Goal: Task Accomplishment & Management: Use online tool/utility

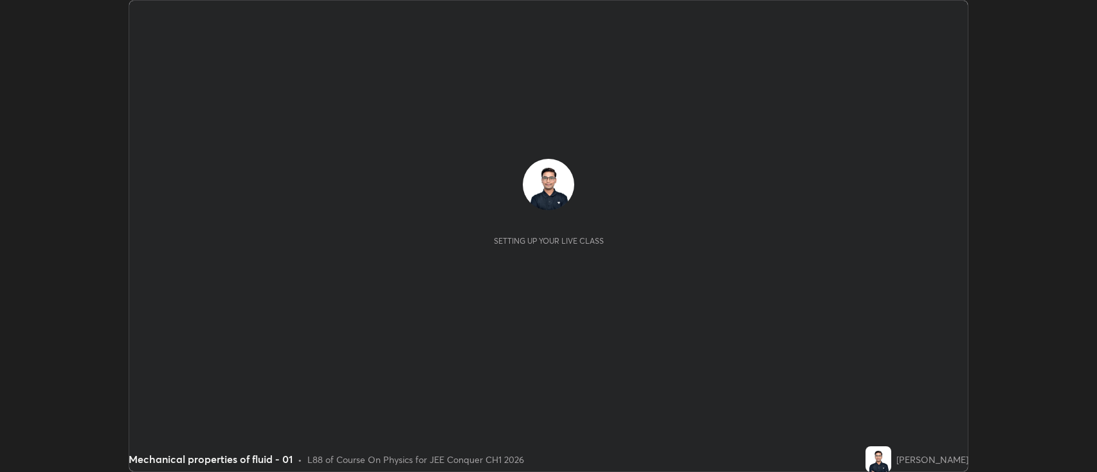
scroll to position [472, 1097]
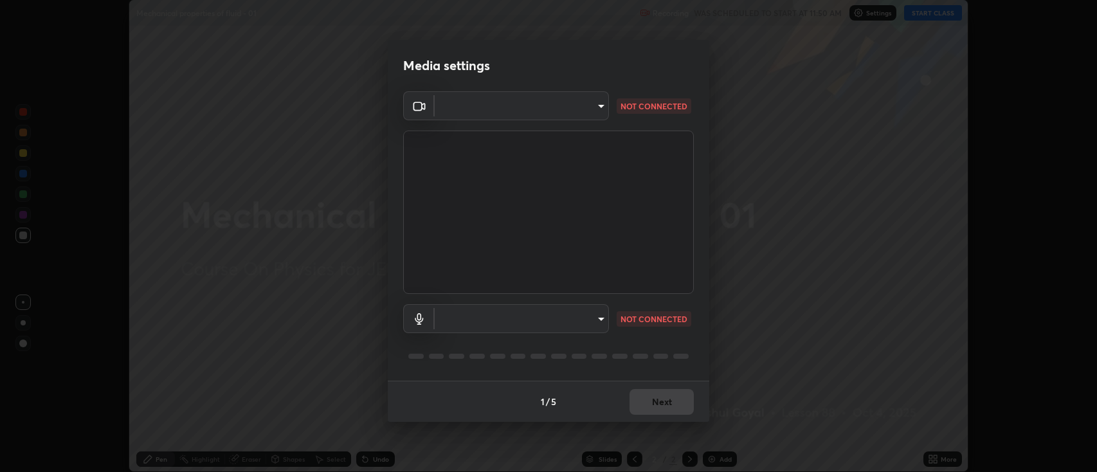
type input "2c539df44b605aa39b17bbacab34c2b800175de7e12b0f96efb5519cb0c2d180"
type input "default"
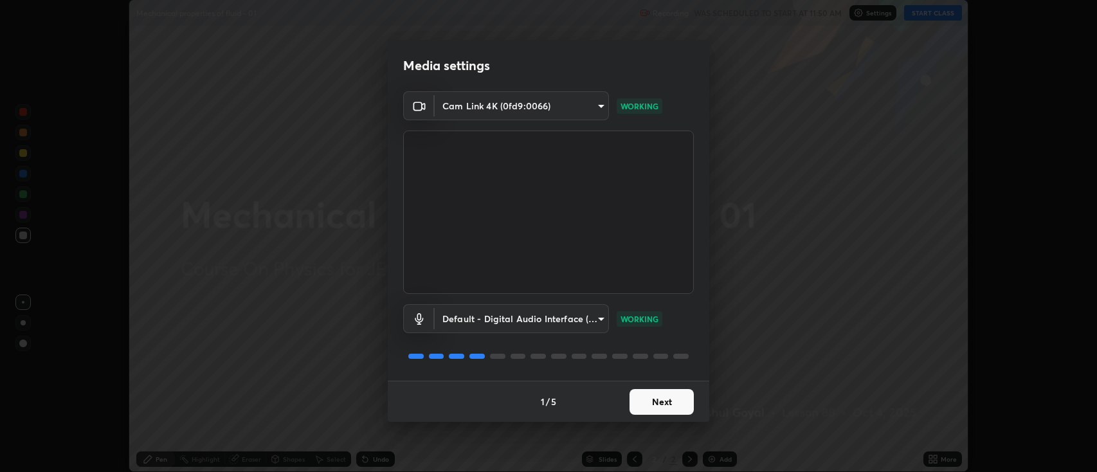
click at [653, 394] on button "Next" at bounding box center [662, 402] width 64 height 26
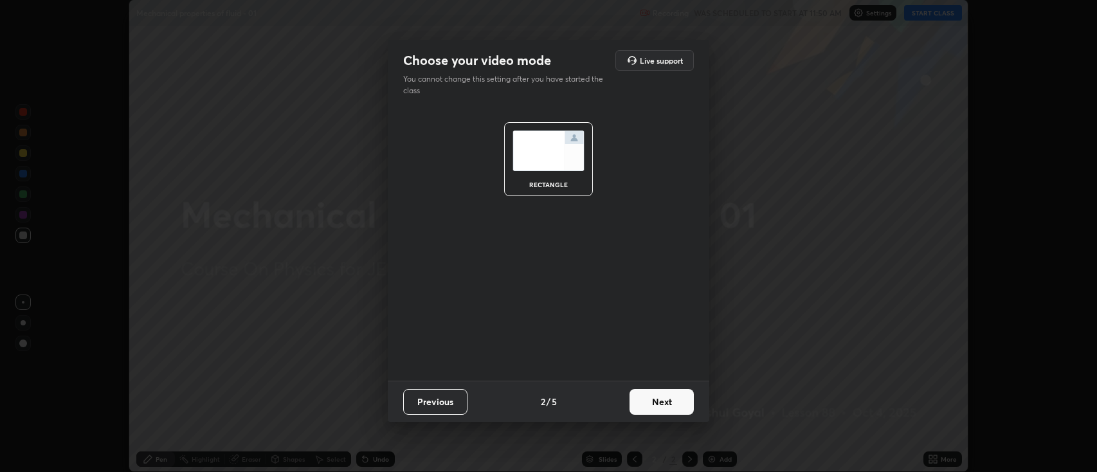
click at [664, 398] on button "Next" at bounding box center [662, 402] width 64 height 26
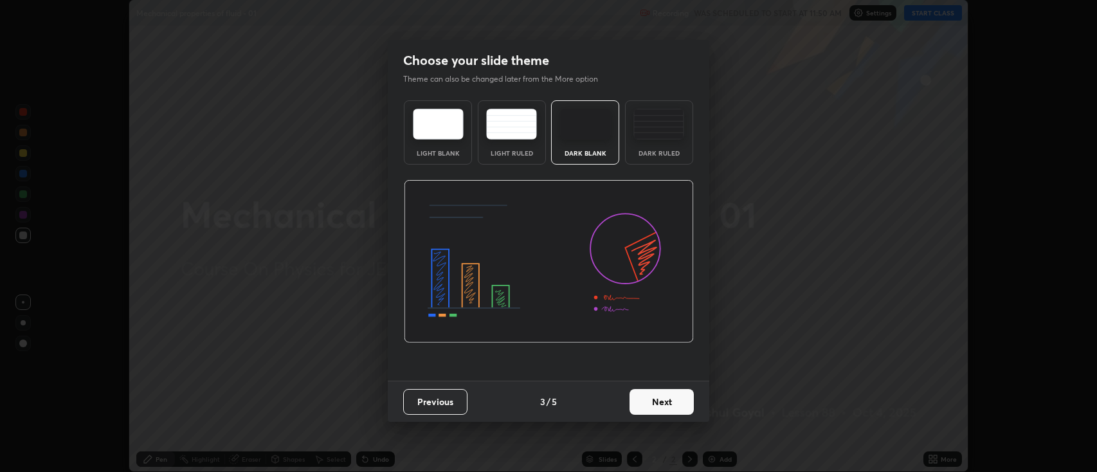
click at [679, 405] on button "Next" at bounding box center [662, 402] width 64 height 26
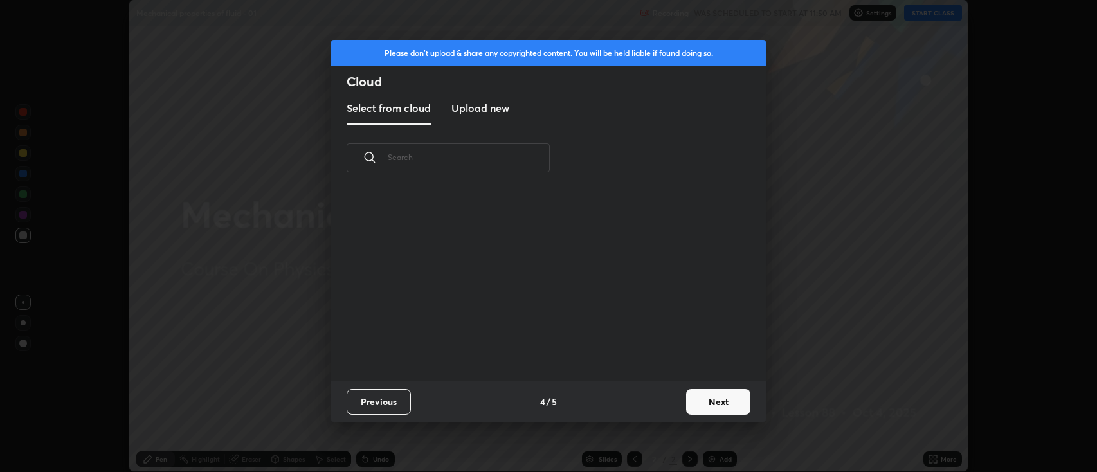
scroll to position [4, 6]
click at [704, 408] on button "Next" at bounding box center [718, 402] width 64 height 26
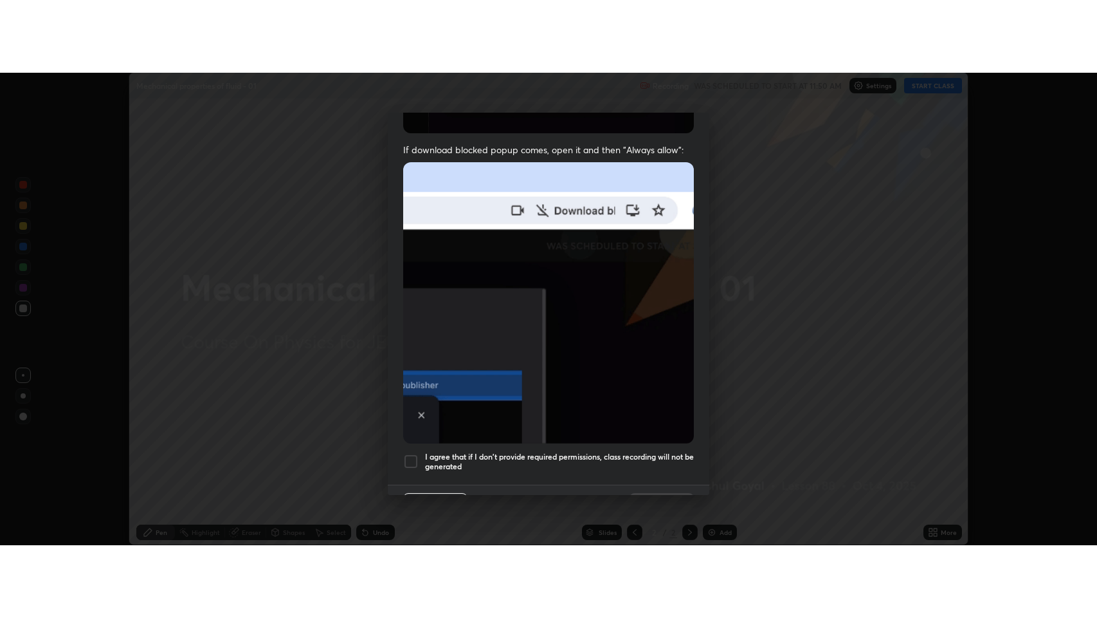
scroll to position [261, 0]
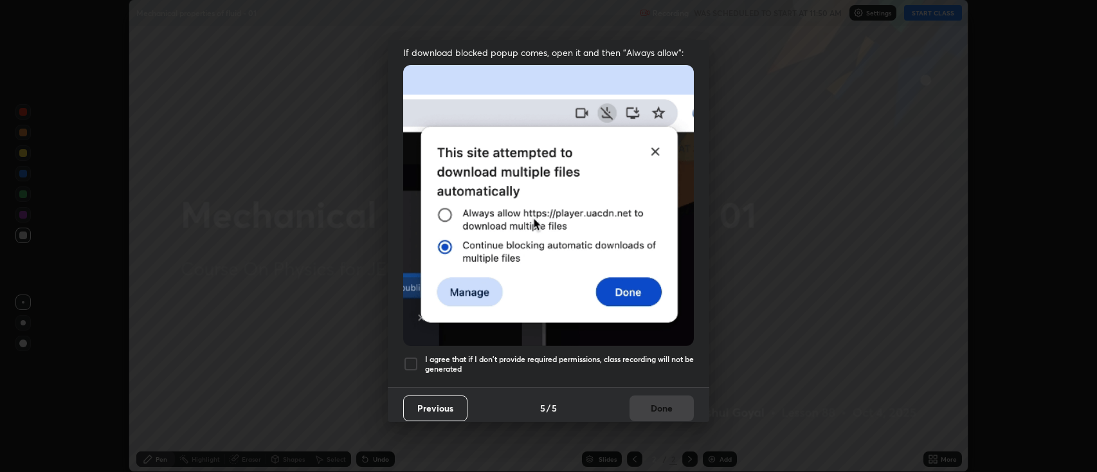
click at [581, 355] on h5 "I agree that if I don't provide required permissions, class recording will not …" at bounding box center [559, 364] width 269 height 20
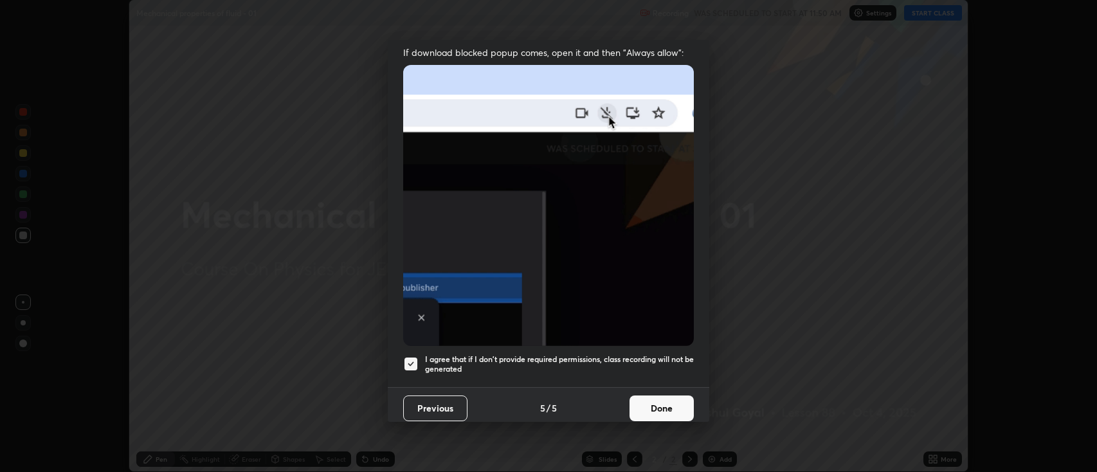
click at [666, 401] on button "Done" at bounding box center [662, 409] width 64 height 26
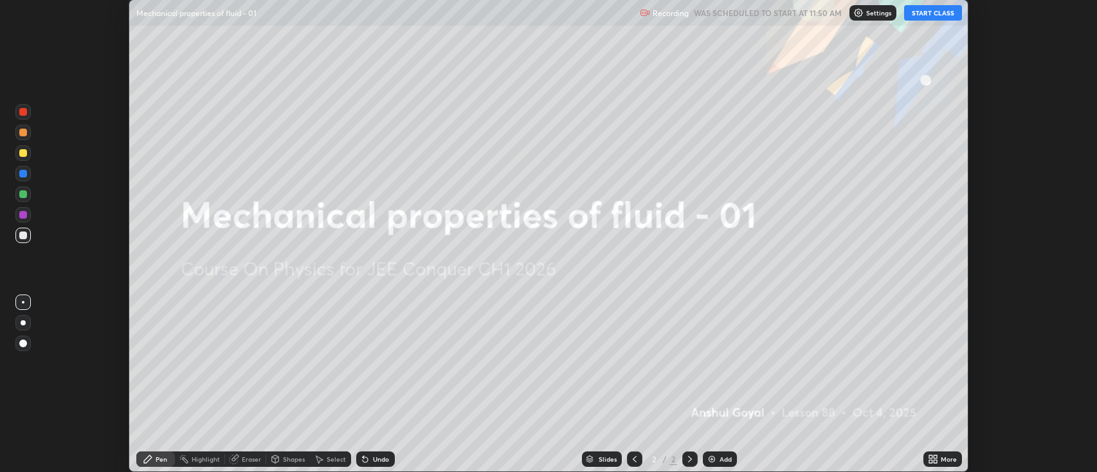
click at [936, 457] on icon at bounding box center [935, 456] width 3 height 3
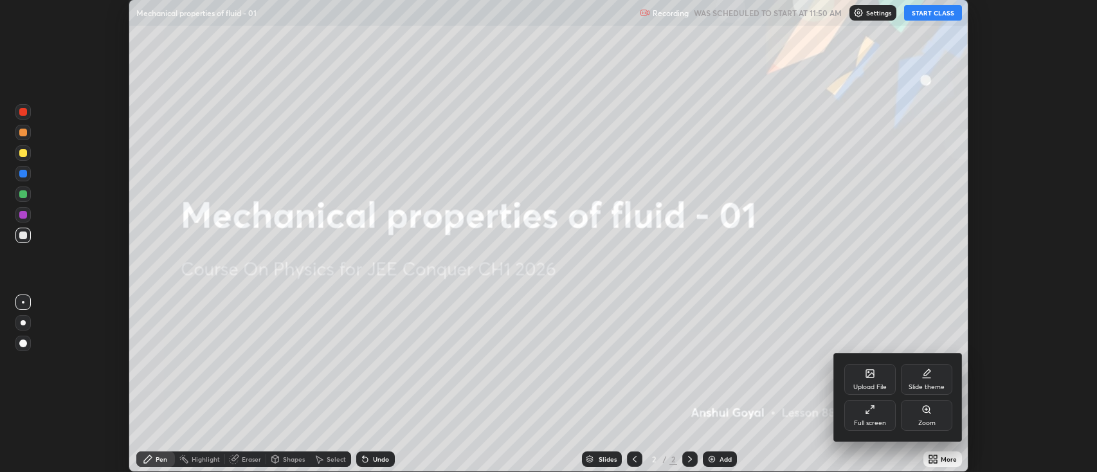
click at [872, 420] on div "Full screen" at bounding box center [870, 423] width 32 height 6
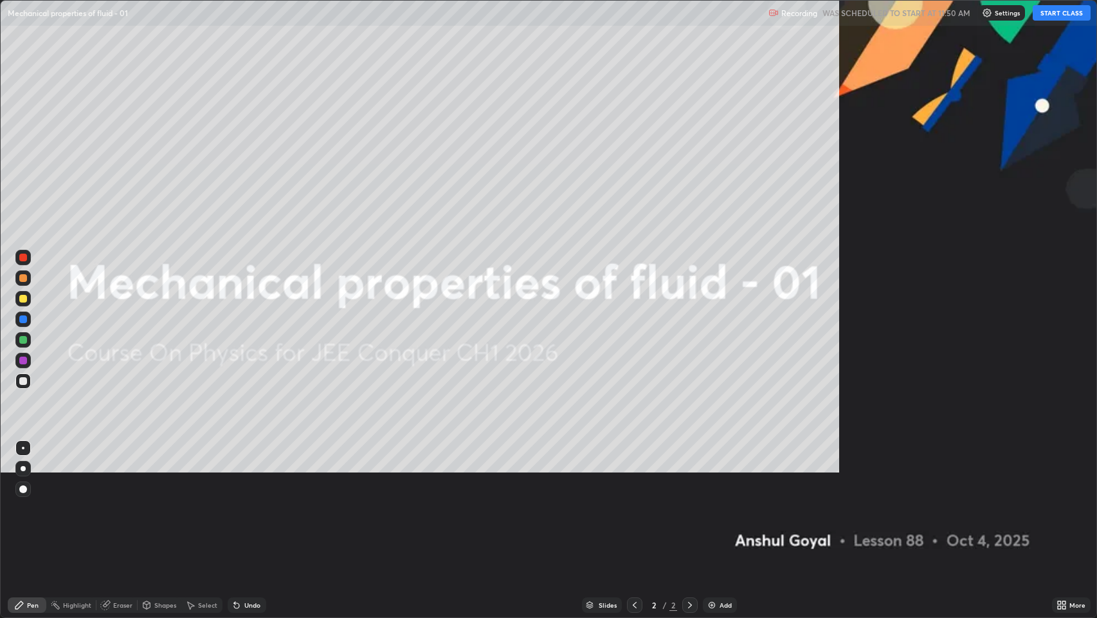
scroll to position [618, 1097]
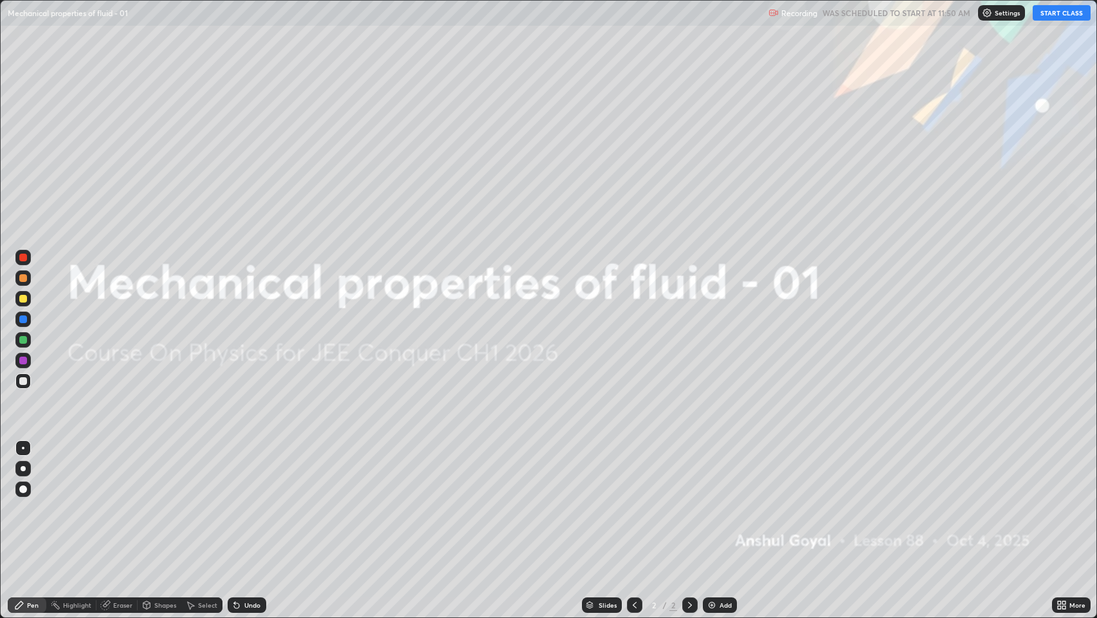
click at [1050, 14] on button "START CLASS" at bounding box center [1062, 12] width 58 height 15
click at [719, 471] on div "Add" at bounding box center [720, 604] width 34 height 15
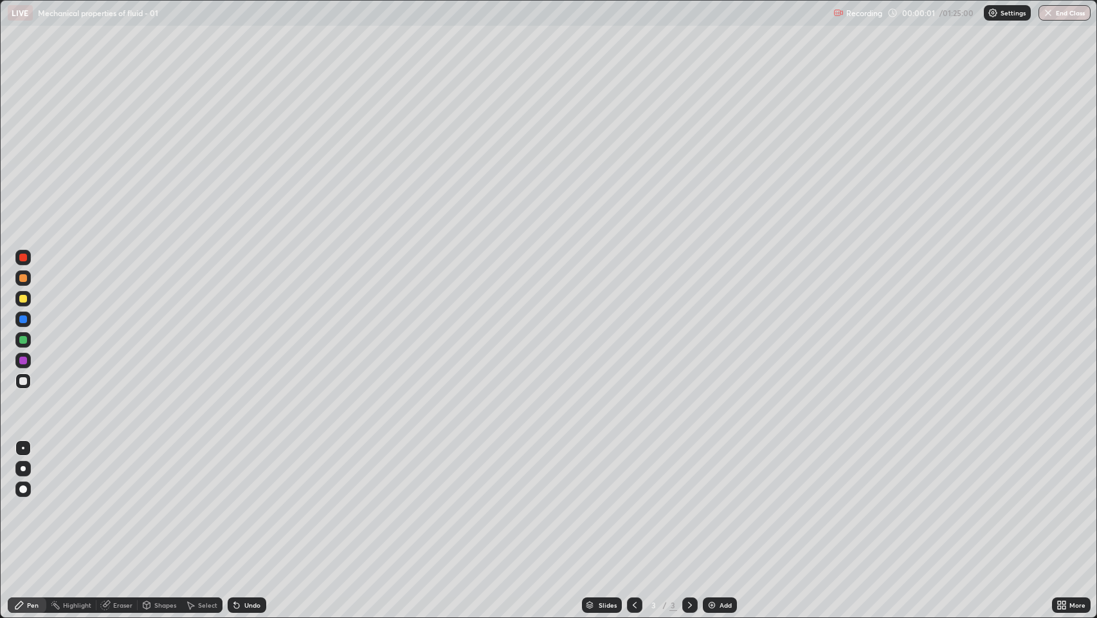
click at [125, 471] on div "Eraser" at bounding box center [122, 604] width 19 height 6
click at [23, 471] on div at bounding box center [22, 561] width 15 height 21
click at [28, 471] on div "Pen" at bounding box center [33, 604] width 12 height 6
click at [23, 466] on div at bounding box center [23, 468] width 5 height 5
click at [26, 297] on div at bounding box center [23, 299] width 8 height 8
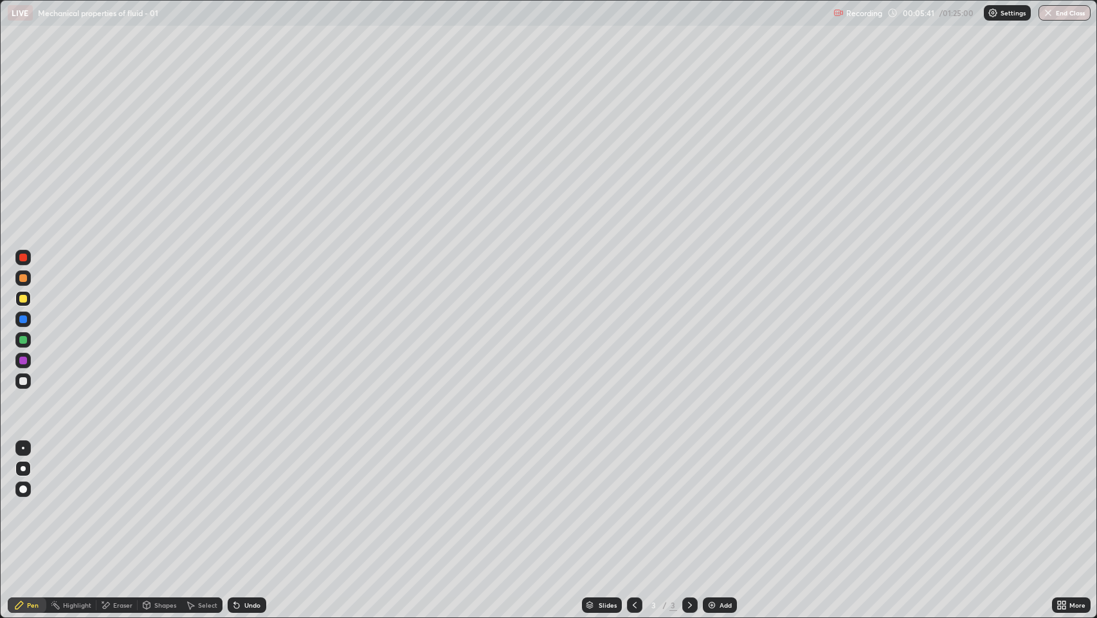
click at [26, 318] on div at bounding box center [23, 319] width 8 height 8
click at [167, 471] on div "Shapes" at bounding box center [160, 604] width 44 height 15
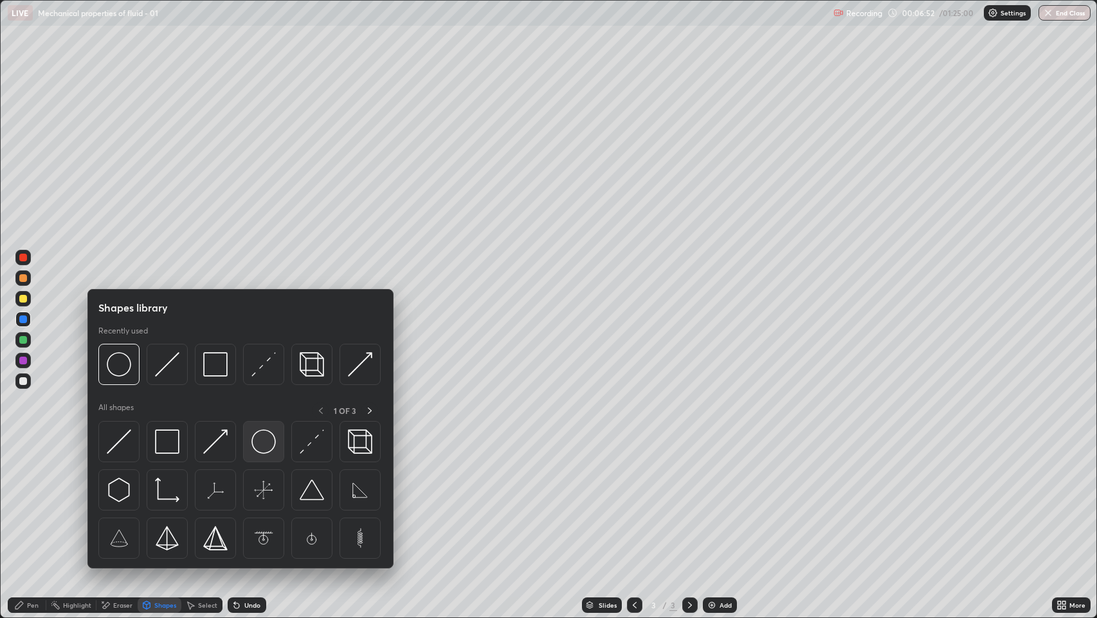
click at [266, 444] on img at bounding box center [264, 441] width 24 height 24
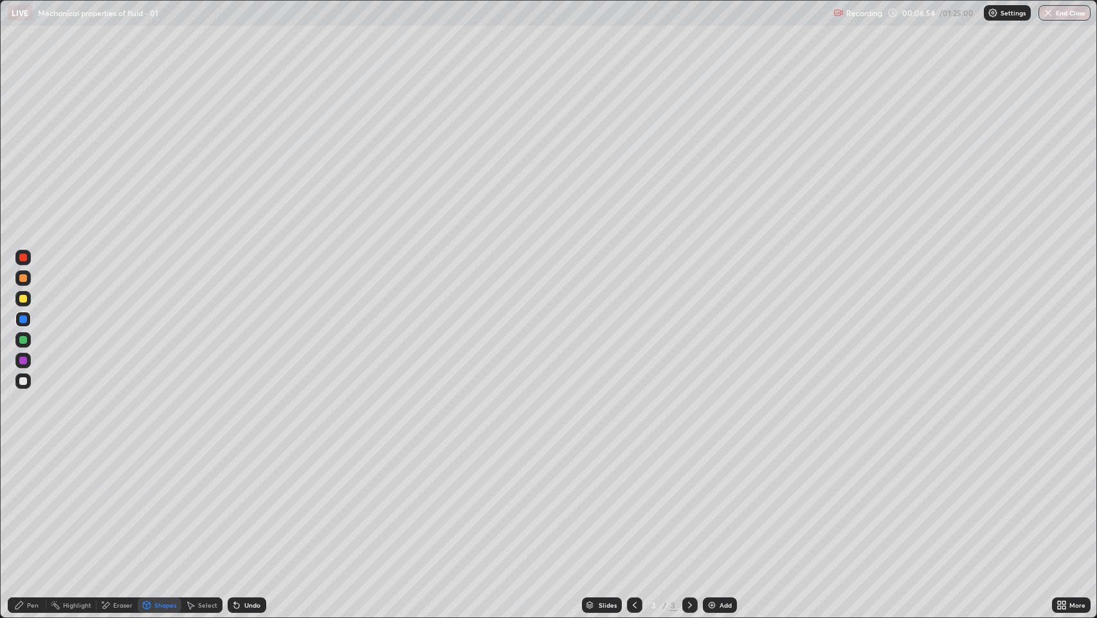
click at [40, 471] on div "Pen" at bounding box center [27, 604] width 39 height 15
click at [22, 385] on div at bounding box center [22, 380] width 15 height 15
click at [723, 471] on div "Add" at bounding box center [726, 604] width 12 height 6
click at [235, 471] on icon at bounding box center [236, 605] width 5 height 5
click at [116, 471] on div "Eraser" at bounding box center [122, 604] width 19 height 6
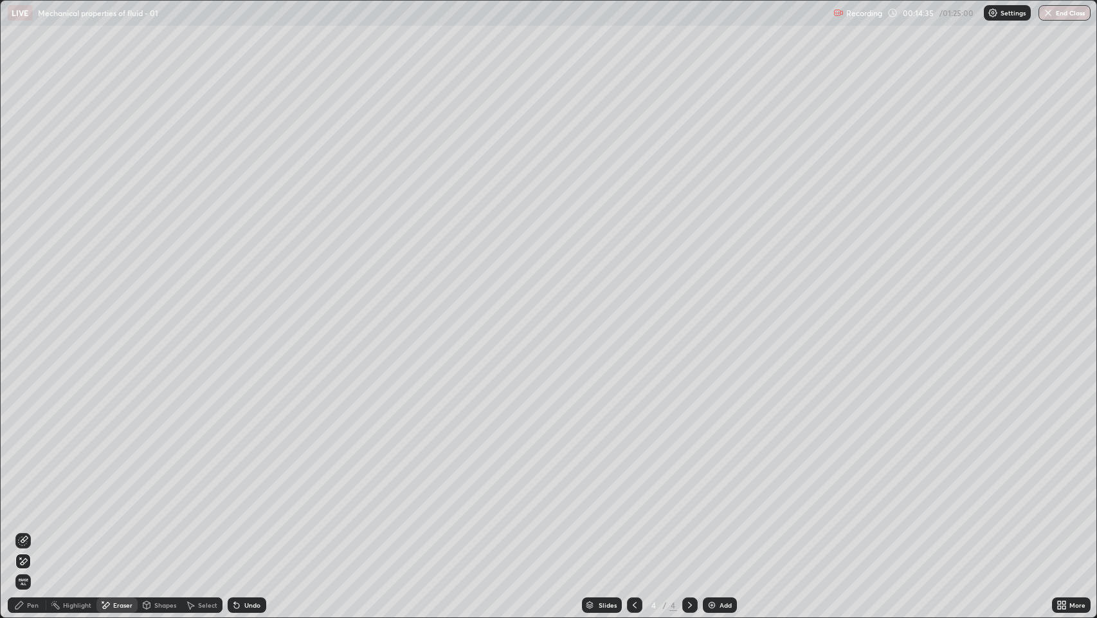
click at [34, 471] on div "Pen" at bounding box center [33, 604] width 12 height 6
click at [248, 471] on div "Undo" at bounding box center [252, 604] width 16 height 6
click at [243, 471] on div "Undo" at bounding box center [247, 604] width 39 height 15
click at [235, 471] on icon at bounding box center [236, 605] width 5 height 5
click at [713, 471] on img at bounding box center [712, 604] width 10 height 10
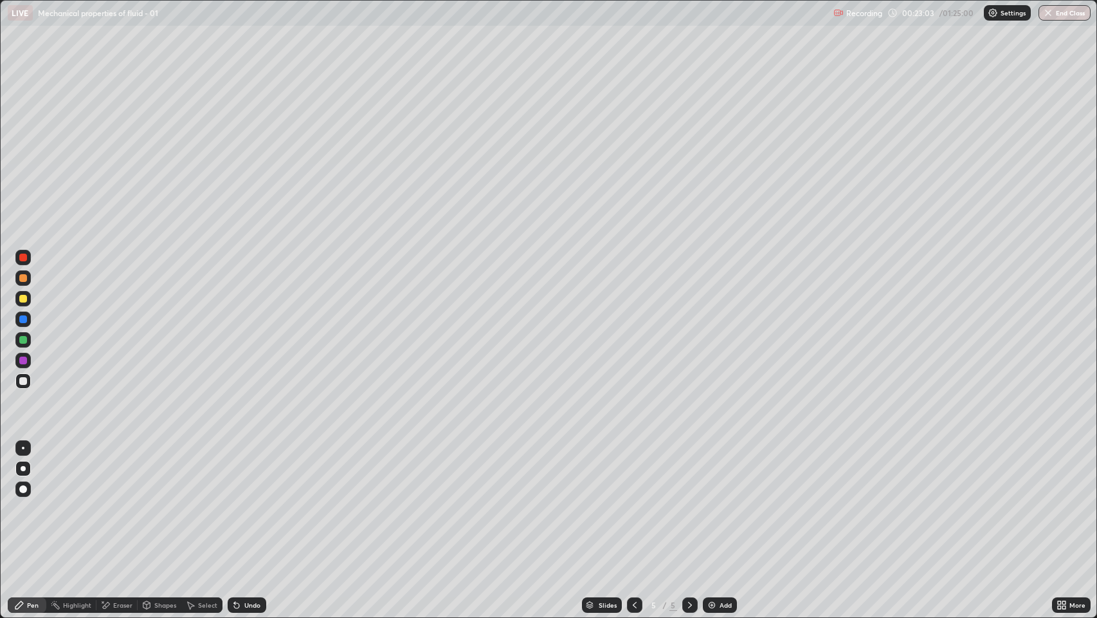
click at [261, 471] on div "Undo" at bounding box center [247, 604] width 39 height 15
click at [21, 255] on div at bounding box center [23, 257] width 8 height 8
click at [25, 383] on div at bounding box center [23, 381] width 8 height 8
click at [121, 471] on div "Eraser" at bounding box center [122, 604] width 19 height 6
click at [34, 471] on div "Pen" at bounding box center [33, 604] width 12 height 6
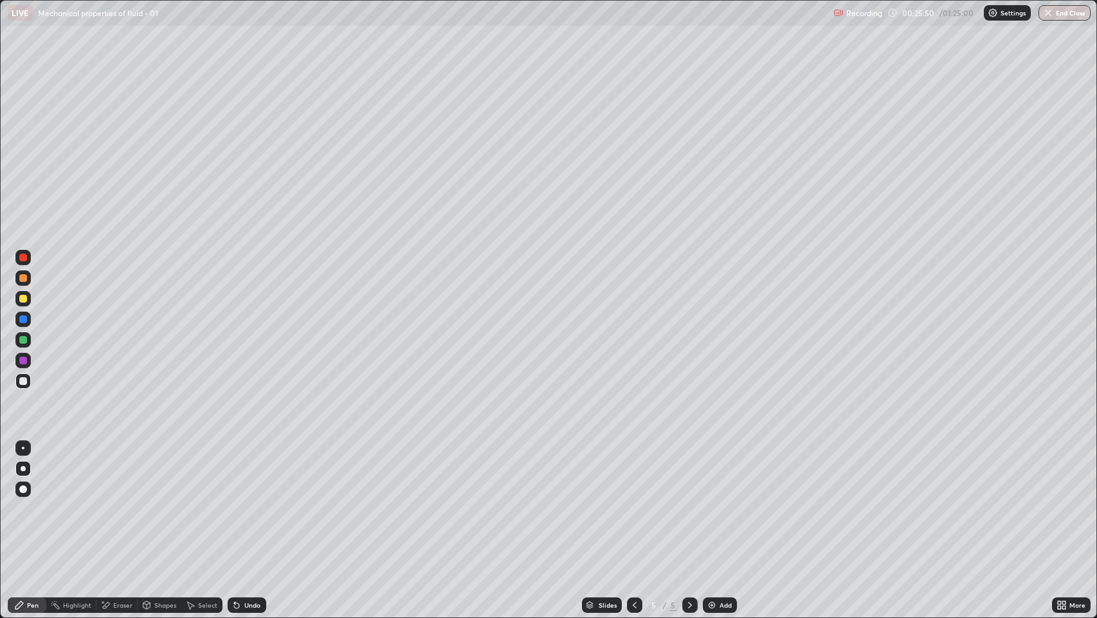
click at [125, 471] on div "Eraser" at bounding box center [122, 604] width 19 height 6
click at [19, 471] on icon at bounding box center [19, 605] width 8 height 8
click at [249, 471] on div "Undo" at bounding box center [252, 604] width 16 height 6
click at [244, 471] on div "Undo" at bounding box center [252, 604] width 16 height 6
click at [724, 471] on div "Add" at bounding box center [726, 604] width 12 height 6
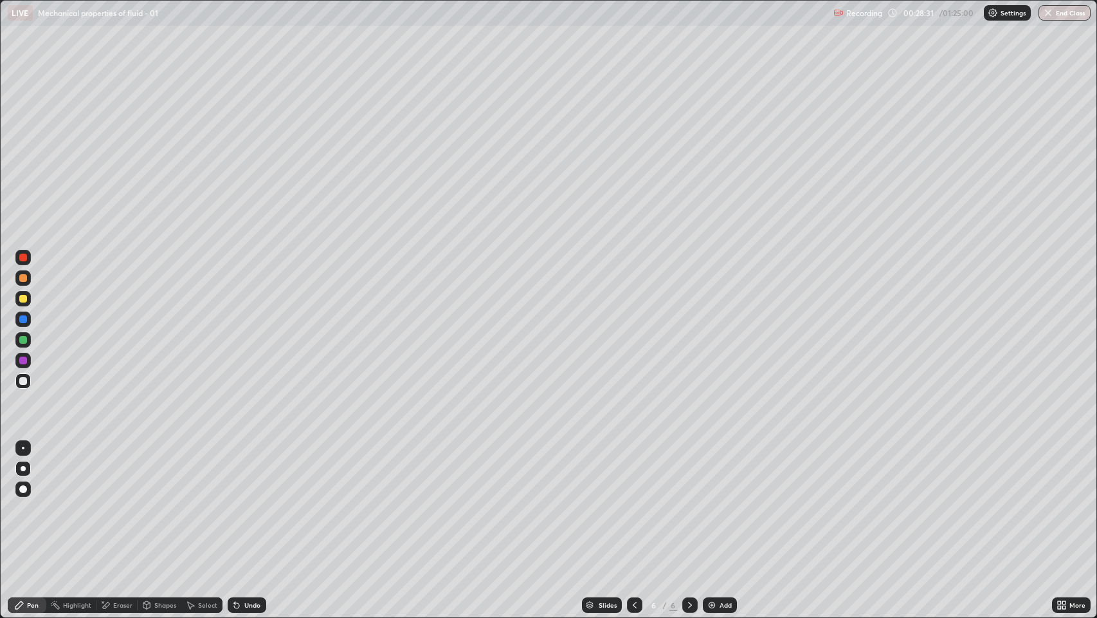
click at [165, 471] on div "Shapes" at bounding box center [165, 604] width 22 height 6
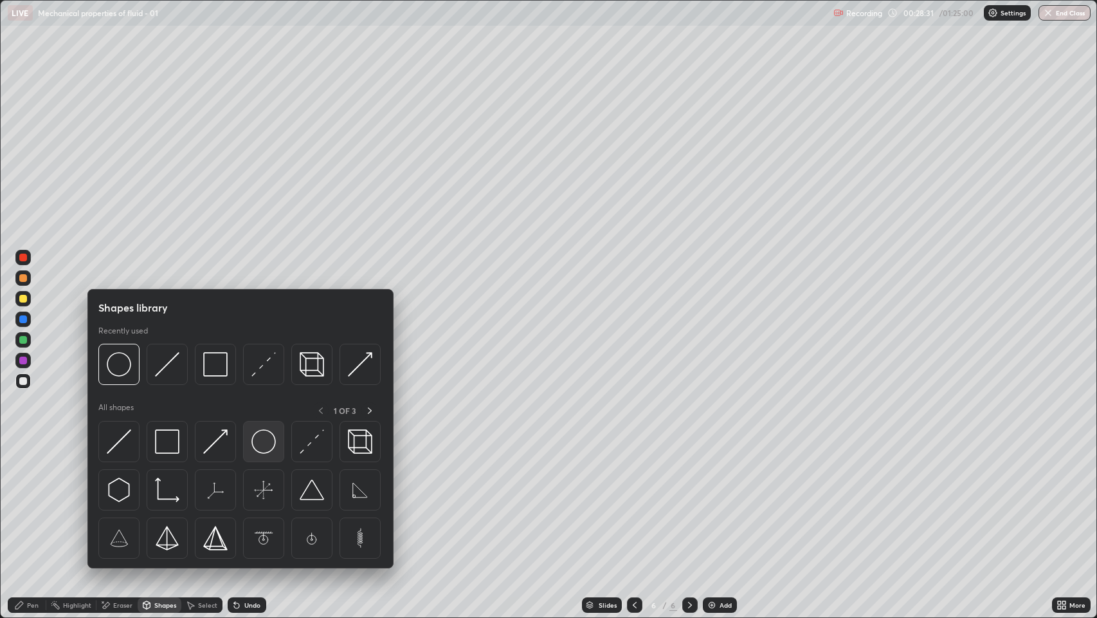
click at [271, 441] on img at bounding box center [264, 441] width 24 height 24
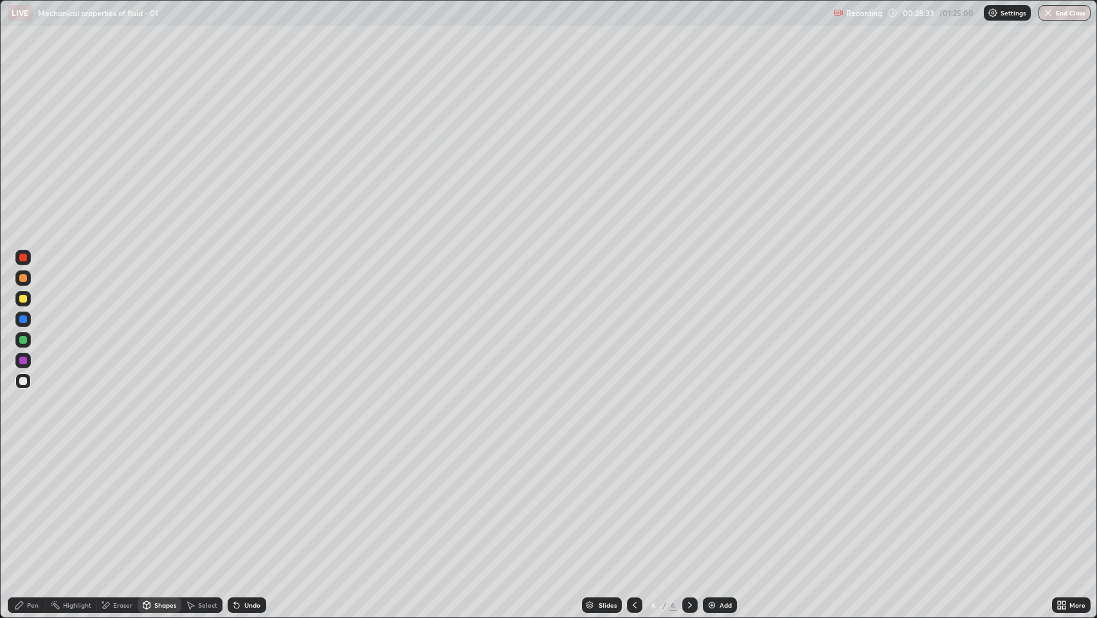
click at [30, 471] on div "Pen" at bounding box center [33, 604] width 12 height 6
click at [718, 471] on div "Add" at bounding box center [720, 604] width 34 height 15
click at [23, 302] on div at bounding box center [22, 298] width 15 height 15
click at [23, 382] on div at bounding box center [23, 381] width 8 height 8
click at [711, 471] on img at bounding box center [712, 604] width 10 height 10
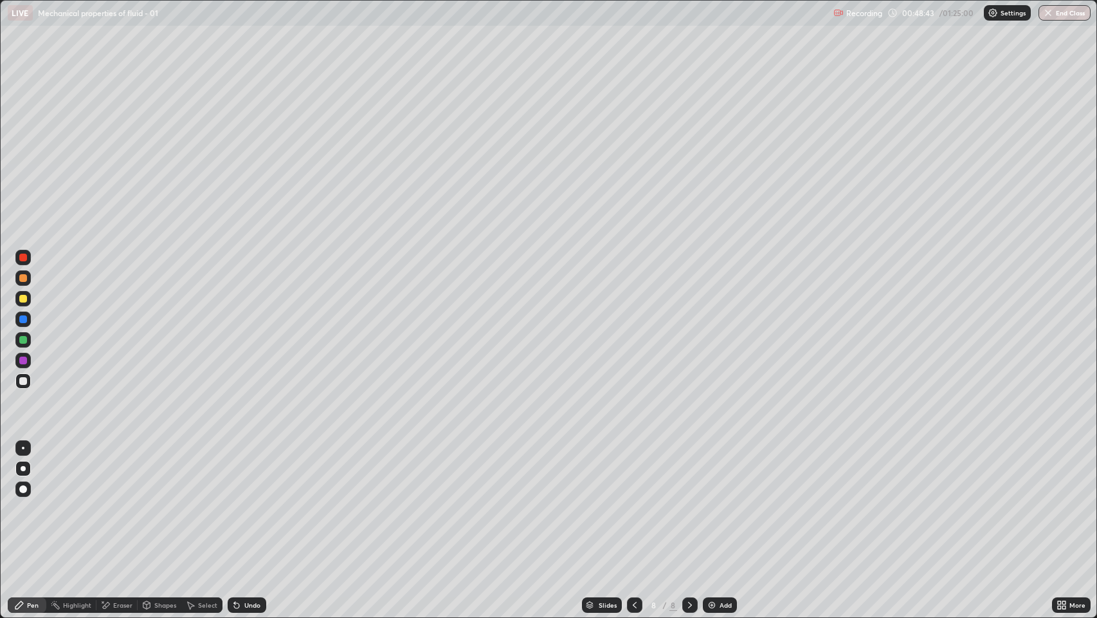
click at [23, 298] on div at bounding box center [23, 299] width 8 height 8
click at [23, 339] on div at bounding box center [23, 340] width 8 height 8
click at [20, 356] on div at bounding box center [23, 360] width 8 height 8
click at [23, 382] on div at bounding box center [23, 381] width 8 height 8
click at [22, 297] on div at bounding box center [23, 299] width 8 height 8
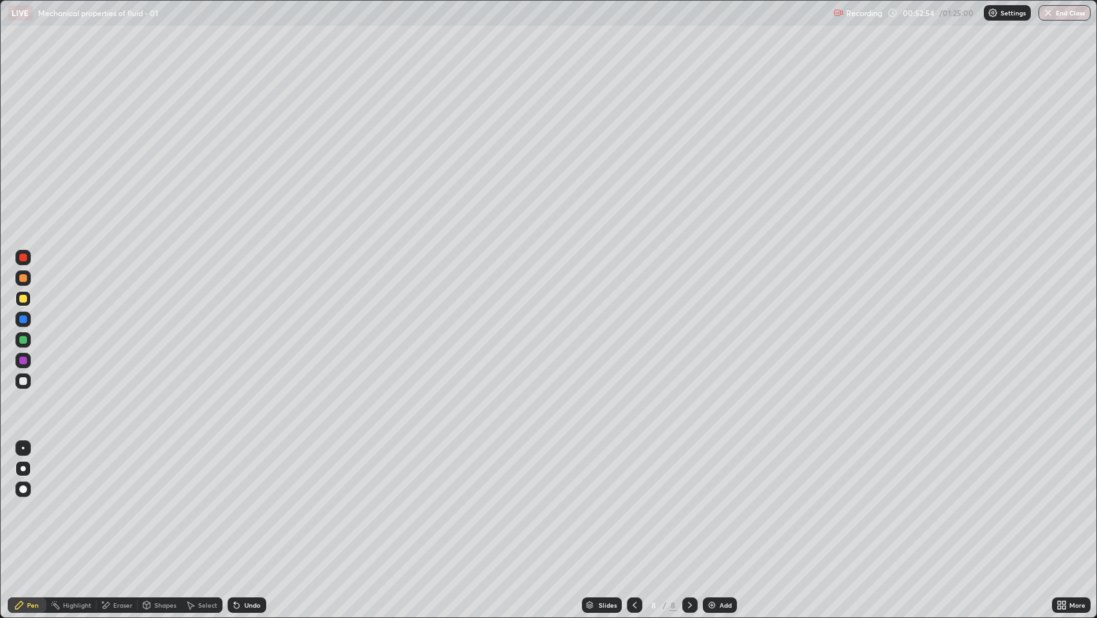
click at [235, 471] on icon at bounding box center [236, 605] width 5 height 5
click at [240, 471] on icon at bounding box center [237, 604] width 10 height 10
click at [235, 471] on icon at bounding box center [236, 605] width 5 height 5
click at [253, 471] on div "Undo" at bounding box center [252, 604] width 16 height 6
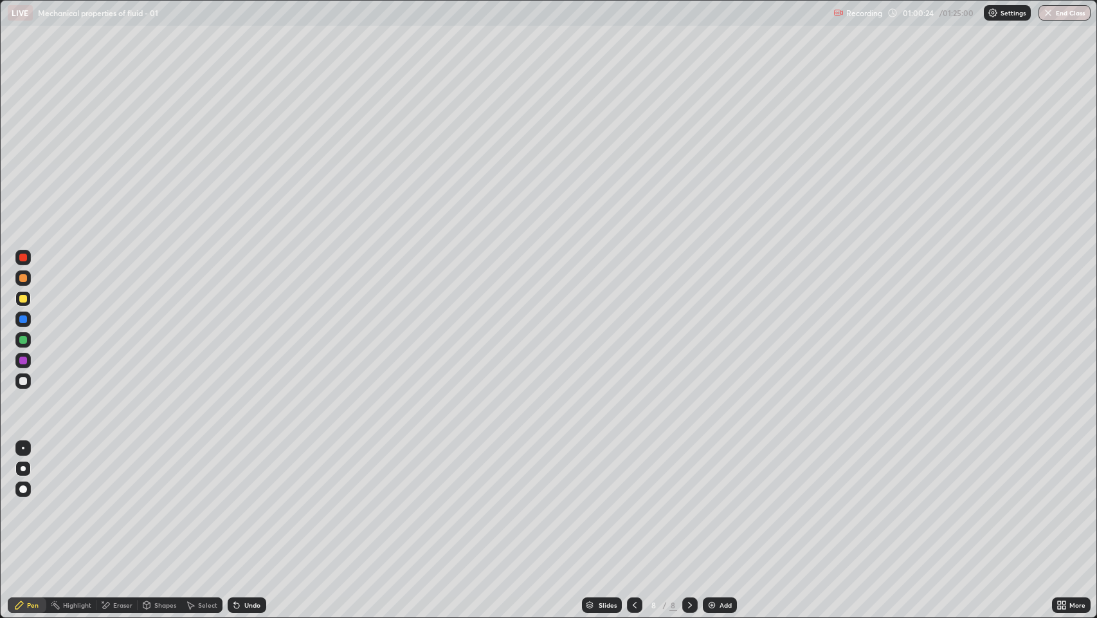
click at [247, 471] on div "Undo" at bounding box center [252, 604] width 16 height 6
click at [250, 471] on div "Undo" at bounding box center [252, 604] width 16 height 6
click at [118, 471] on div "Eraser" at bounding box center [122, 604] width 19 height 6
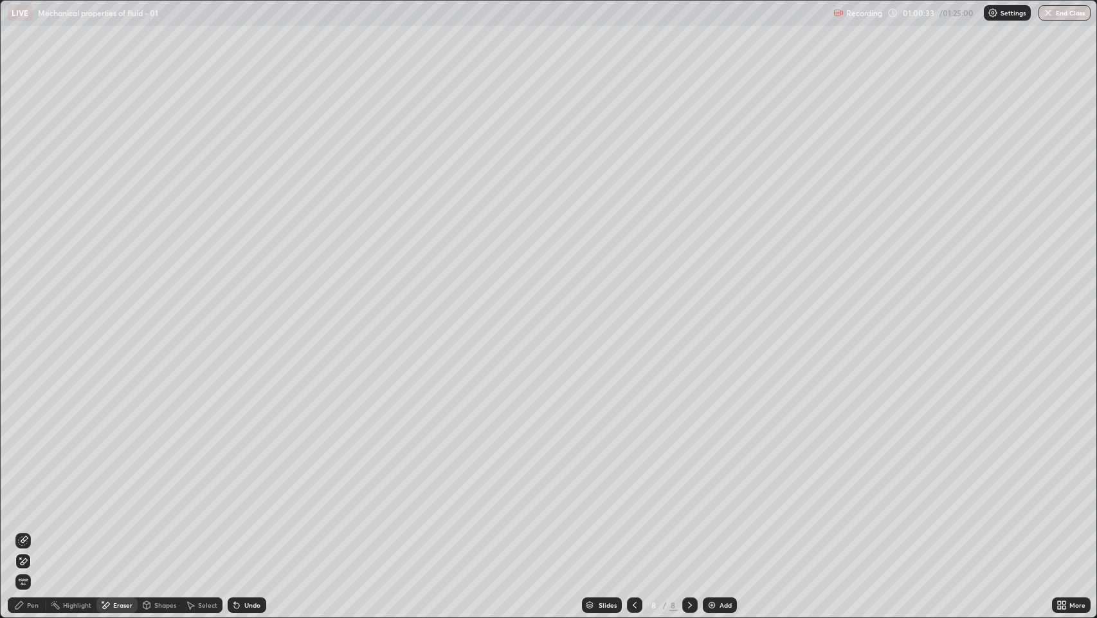
click at [33, 471] on div "Pen" at bounding box center [33, 604] width 12 height 6
click at [711, 471] on img at bounding box center [712, 604] width 10 height 10
click at [127, 471] on div "Eraser" at bounding box center [122, 604] width 19 height 6
click at [51, 471] on circle at bounding box center [51, 603] width 1 height 1
click at [32, 471] on div "Pen" at bounding box center [33, 604] width 12 height 6
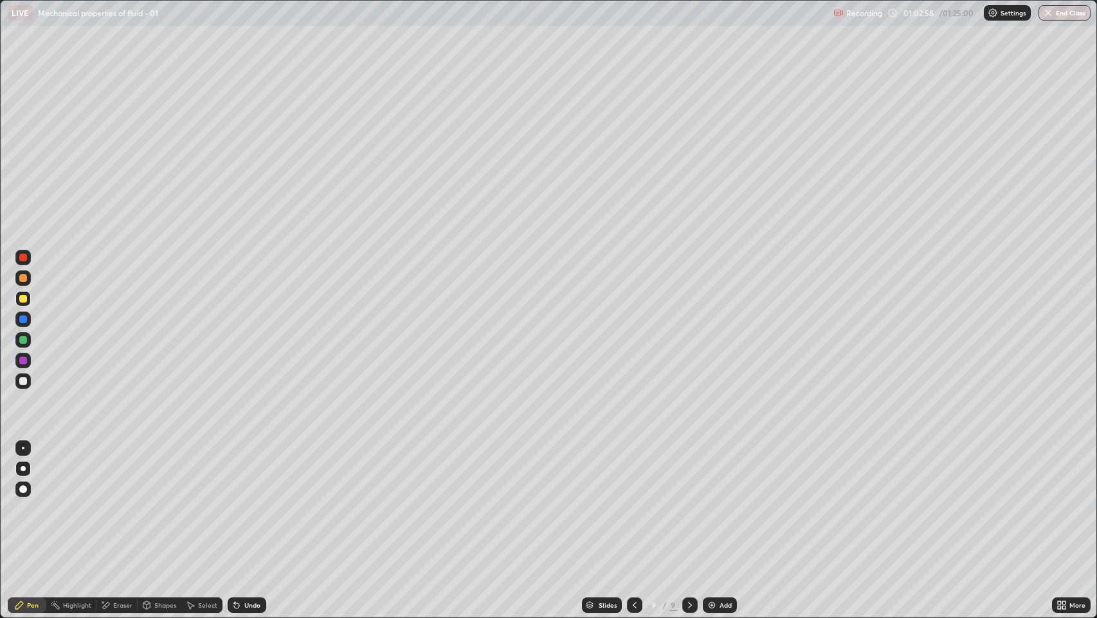
click at [23, 381] on div at bounding box center [23, 381] width 8 height 8
click at [165, 471] on div "Shapes" at bounding box center [165, 604] width 22 height 6
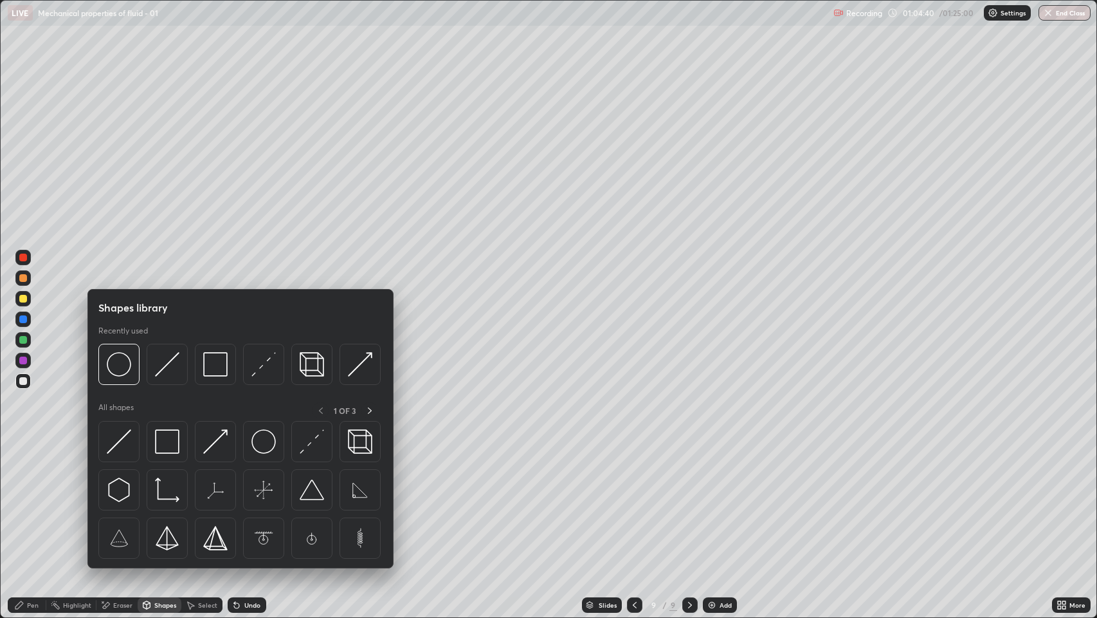
click at [151, 471] on div "Shapes" at bounding box center [160, 604] width 44 height 15
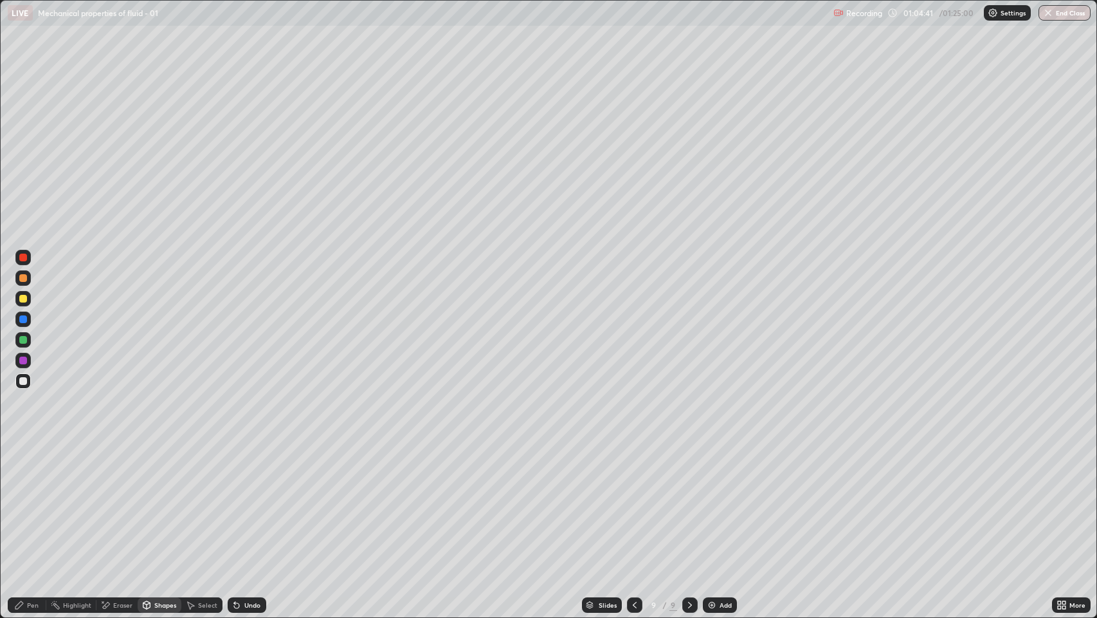
click at [161, 471] on div "Shapes" at bounding box center [165, 604] width 22 height 6
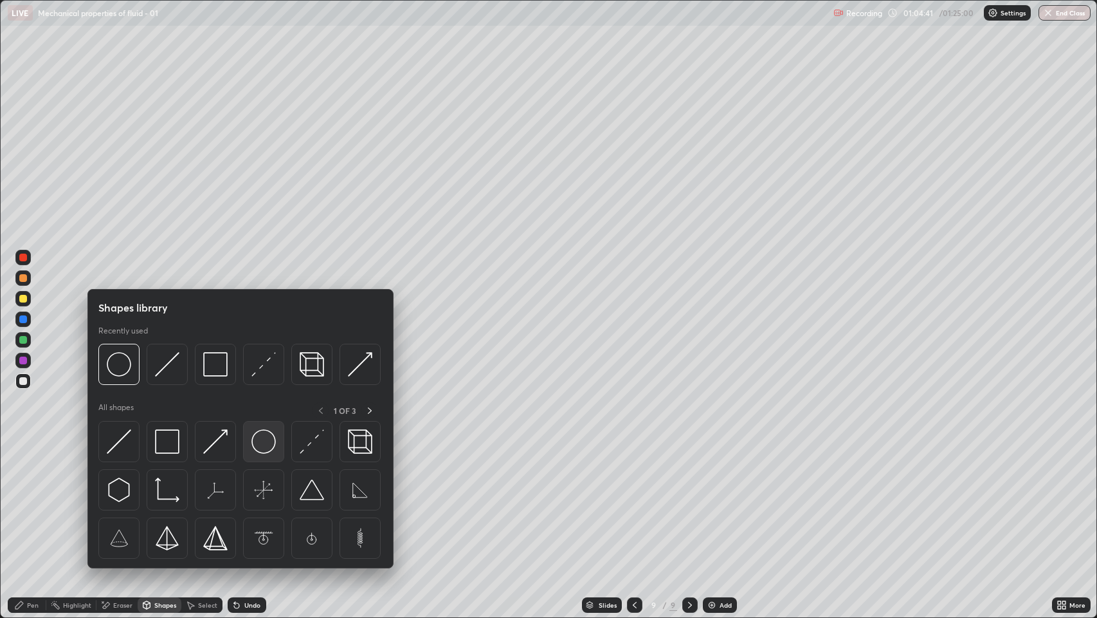
click at [259, 437] on img at bounding box center [264, 441] width 24 height 24
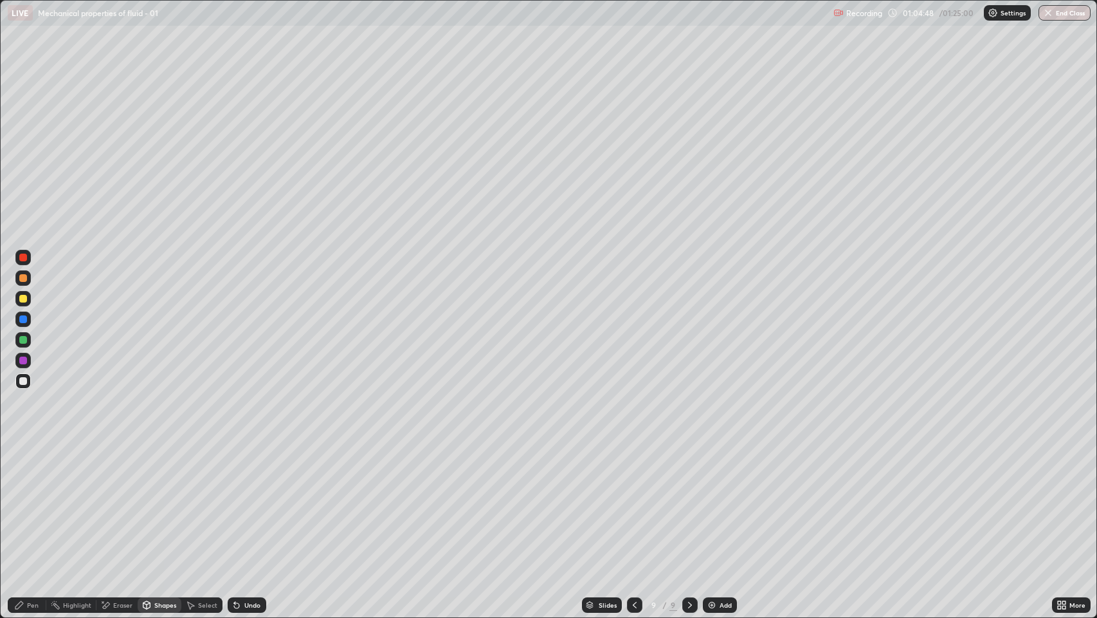
click at [33, 471] on div "Pen" at bounding box center [33, 604] width 12 height 6
click at [26, 297] on div at bounding box center [23, 299] width 8 height 8
click at [23, 340] on div at bounding box center [23, 340] width 8 height 8
click at [26, 280] on div at bounding box center [23, 278] width 8 height 8
click at [199, 471] on div "Select" at bounding box center [207, 604] width 19 height 6
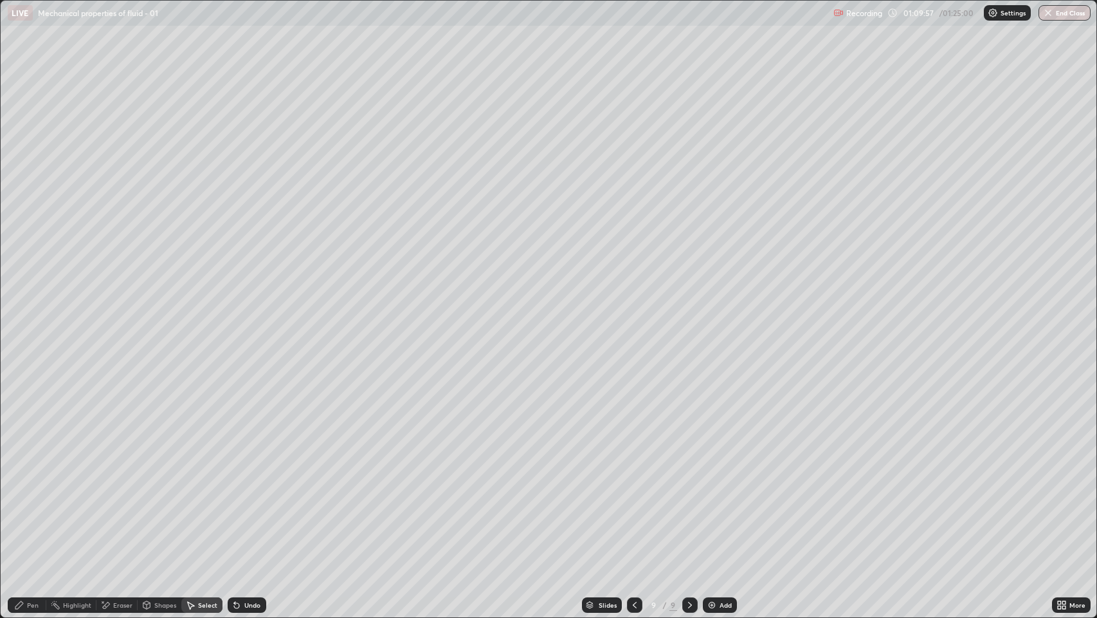
click at [159, 471] on div "Shapes" at bounding box center [165, 604] width 22 height 6
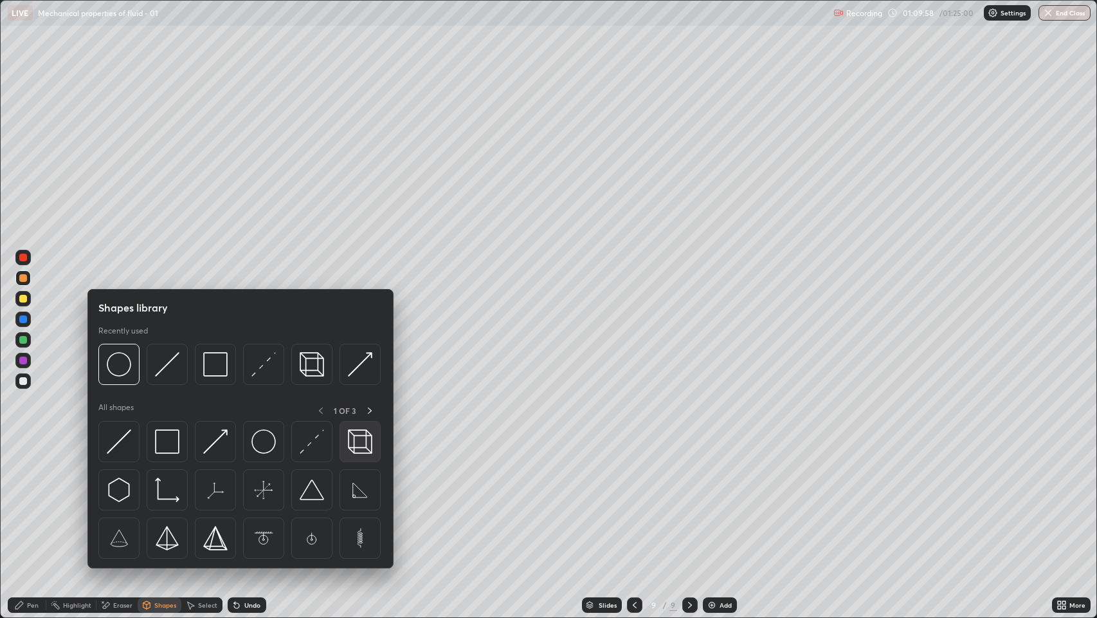
click at [363, 437] on img at bounding box center [360, 441] width 24 height 24
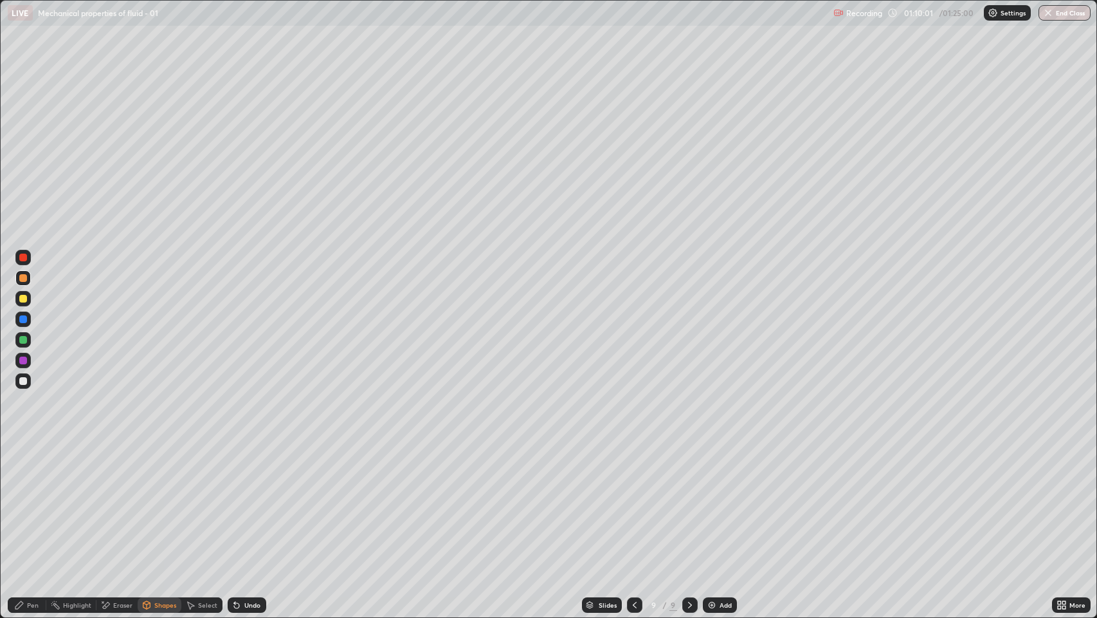
click at [32, 471] on div "Pen" at bounding box center [33, 604] width 12 height 6
click at [24, 340] on div at bounding box center [23, 340] width 8 height 8
click at [243, 471] on div "Undo" at bounding box center [247, 604] width 39 height 15
click at [158, 471] on div "Shapes" at bounding box center [165, 604] width 22 height 6
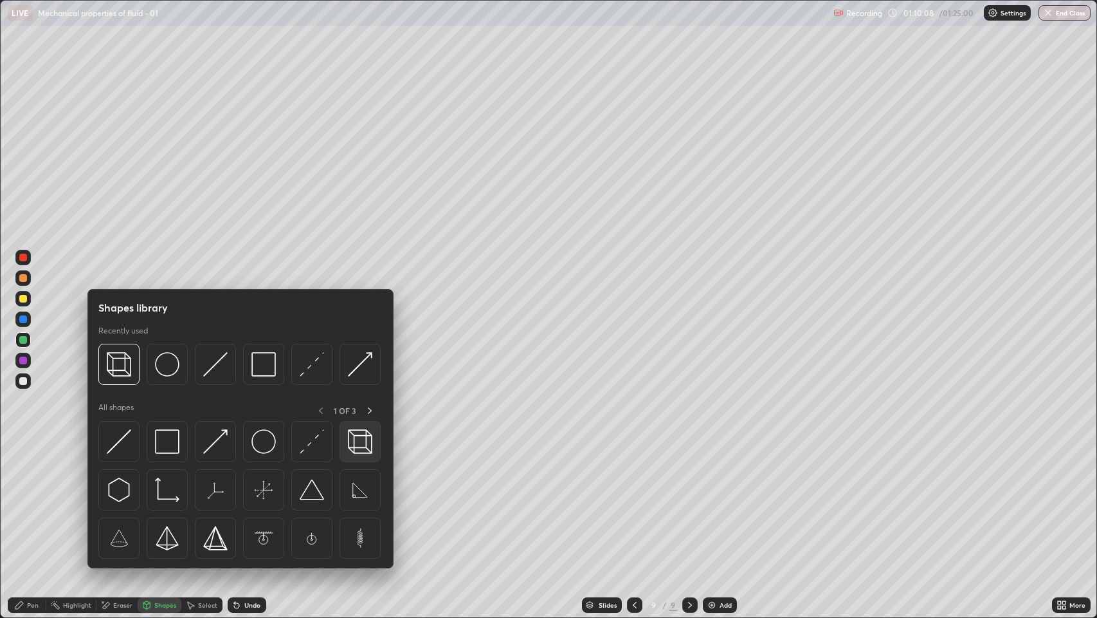
click at [360, 440] on img at bounding box center [360, 441] width 24 height 24
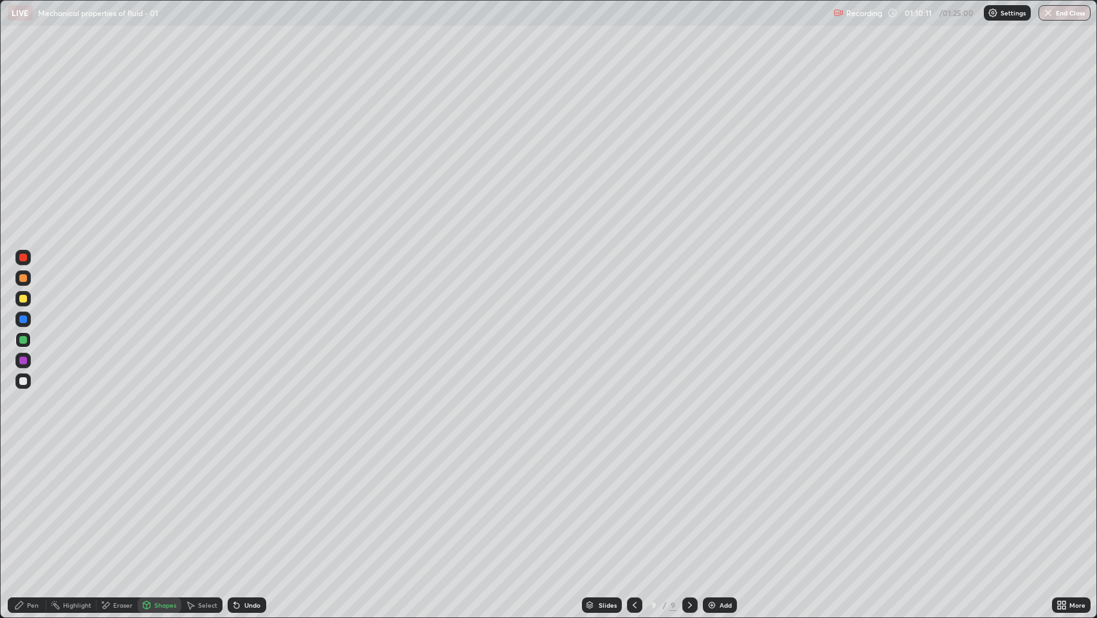
click at [31, 471] on div "Pen" at bounding box center [33, 604] width 12 height 6
click at [23, 381] on div at bounding box center [23, 381] width 8 height 8
click at [24, 298] on div at bounding box center [23, 299] width 8 height 8
click at [23, 381] on div at bounding box center [23, 381] width 8 height 8
click at [23, 257] on div at bounding box center [23, 257] width 8 height 8
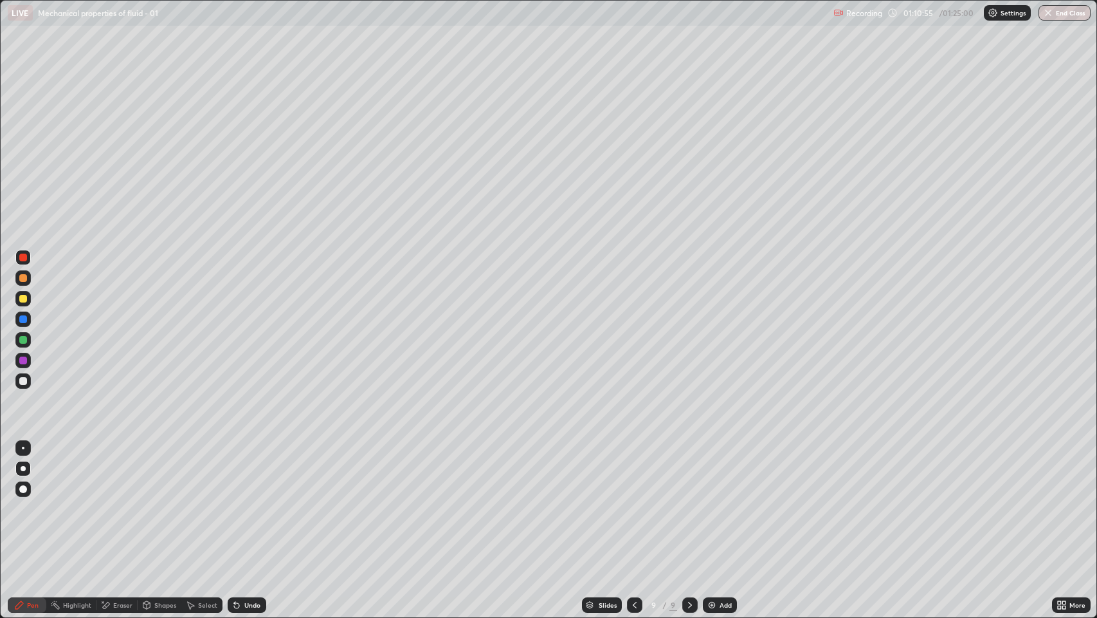
click at [120, 471] on div "Eraser" at bounding box center [122, 604] width 19 height 6
click at [28, 471] on div "Pen" at bounding box center [33, 604] width 12 height 6
click at [251, 471] on div "Undo" at bounding box center [252, 604] width 16 height 6
click at [252, 471] on div "Undo" at bounding box center [252, 604] width 16 height 6
click at [257, 471] on div "Undo" at bounding box center [247, 604] width 39 height 15
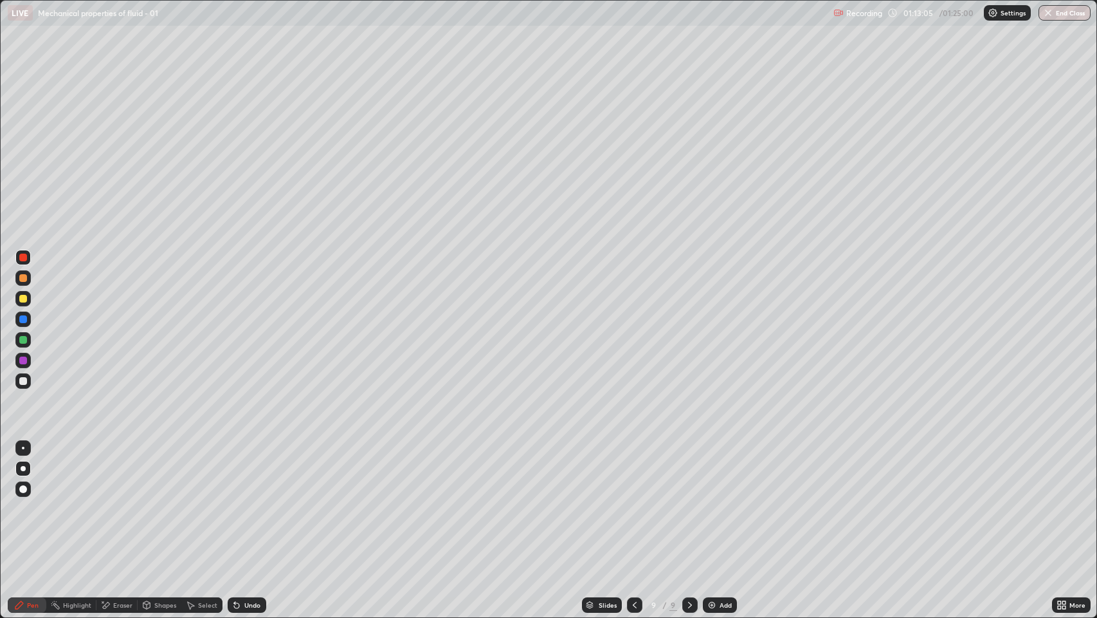
click at [250, 471] on div "Undo" at bounding box center [252, 604] width 16 height 6
click at [252, 471] on div "Undo" at bounding box center [252, 604] width 16 height 6
click at [253, 471] on div "Undo" at bounding box center [252, 604] width 16 height 6
click at [257, 471] on div "Undo" at bounding box center [247, 604] width 39 height 15
click at [255, 471] on div "Undo" at bounding box center [252, 604] width 16 height 6
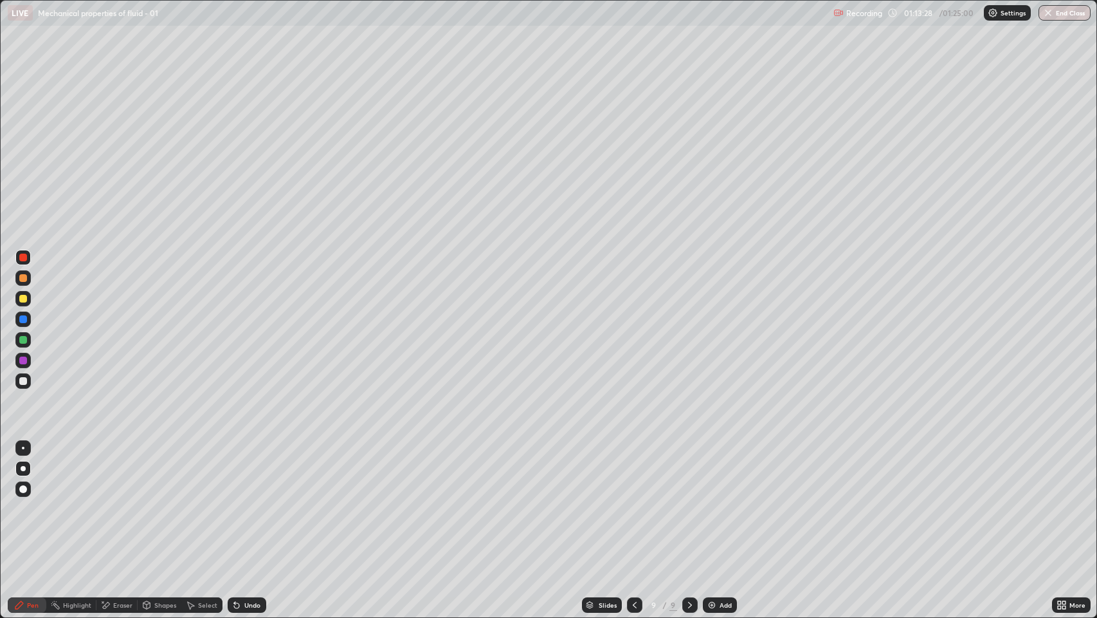
click at [118, 471] on div "Eraser" at bounding box center [116, 604] width 41 height 15
click at [24, 471] on div "Pen" at bounding box center [27, 604] width 39 height 15
click at [23, 360] on div at bounding box center [23, 360] width 8 height 8
click at [26, 322] on div at bounding box center [23, 319] width 8 height 8
click at [193, 471] on icon at bounding box center [190, 604] width 10 height 10
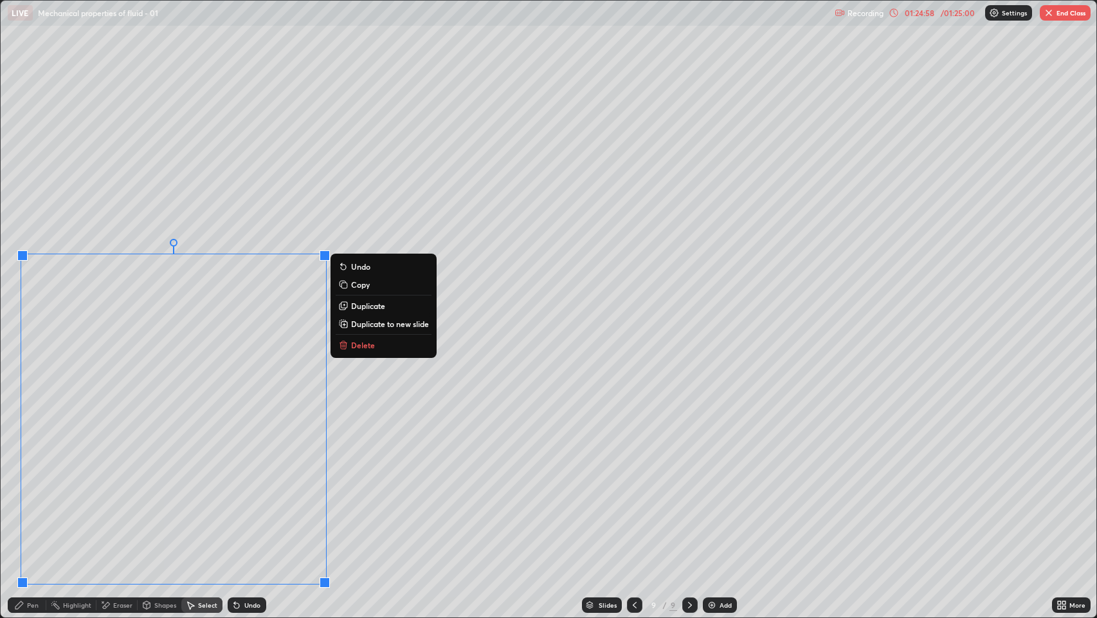
click at [27, 471] on div "Pen" at bounding box center [33, 604] width 12 height 6
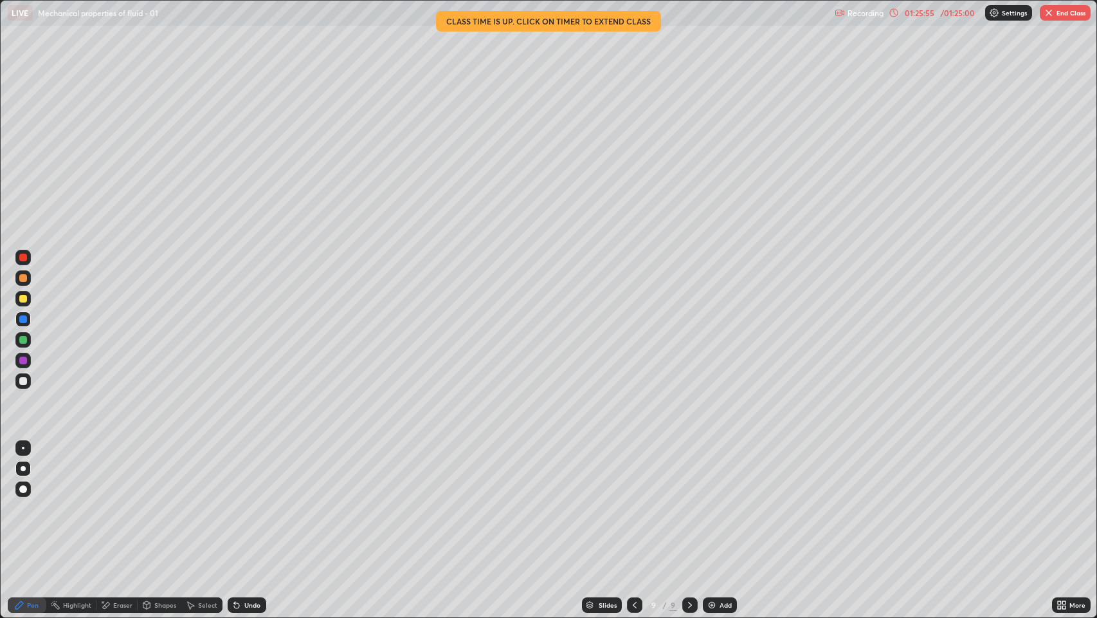
click at [1067, 13] on button "End Class" at bounding box center [1065, 12] width 51 height 15
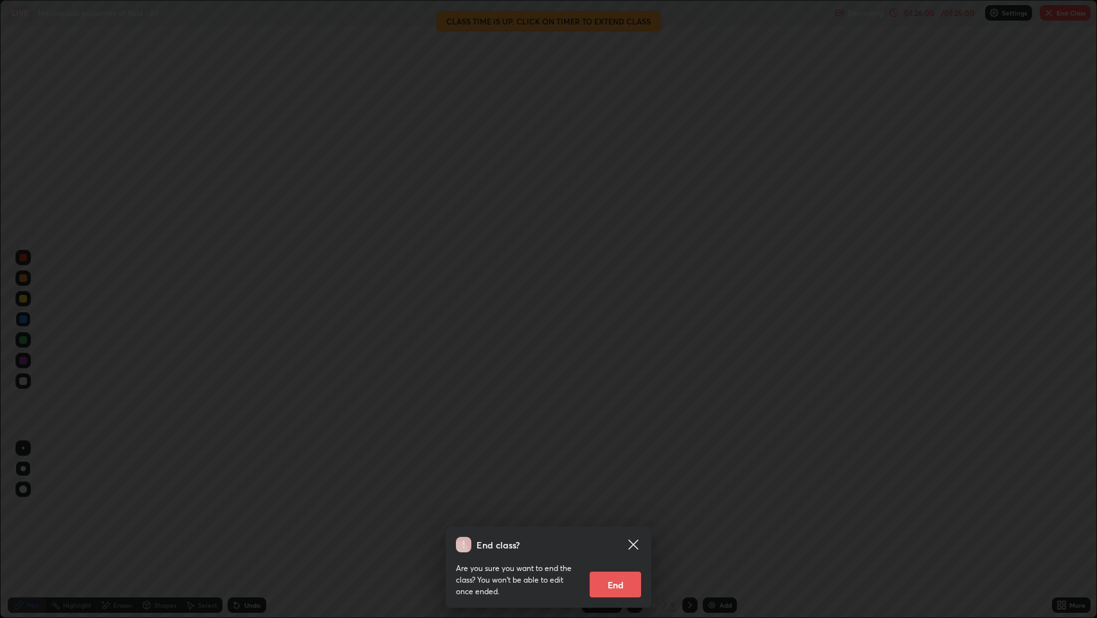
click at [697, 471] on div "End class? Are you sure you want to end the class? You won’t be able to edit on…" at bounding box center [548, 309] width 1097 height 618
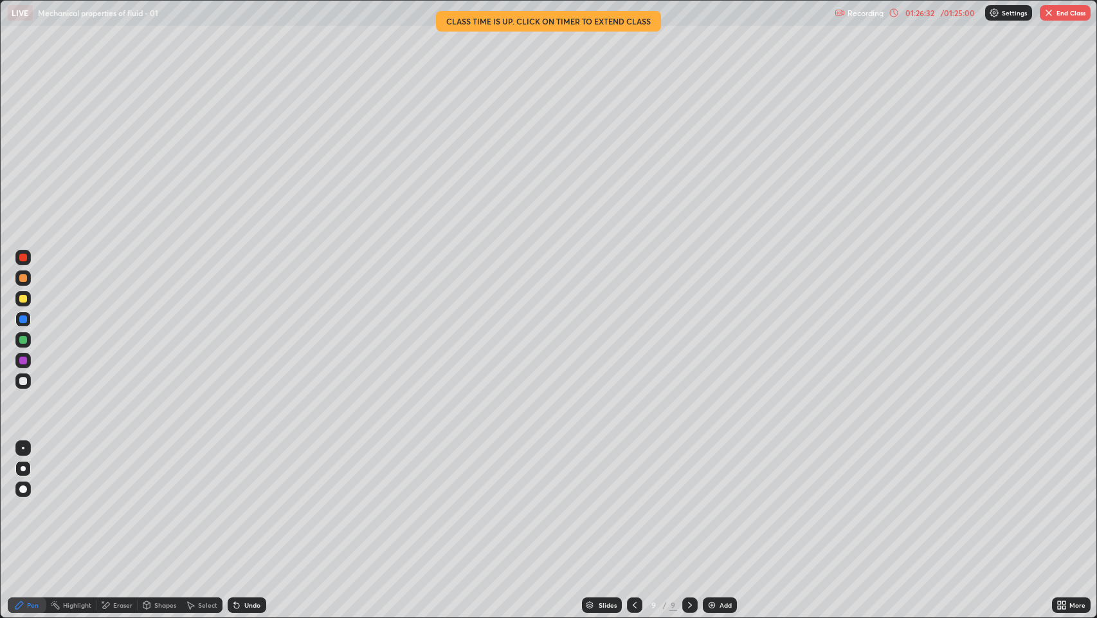
click at [1006, 15] on p "Settings" at bounding box center [1014, 13] width 25 height 6
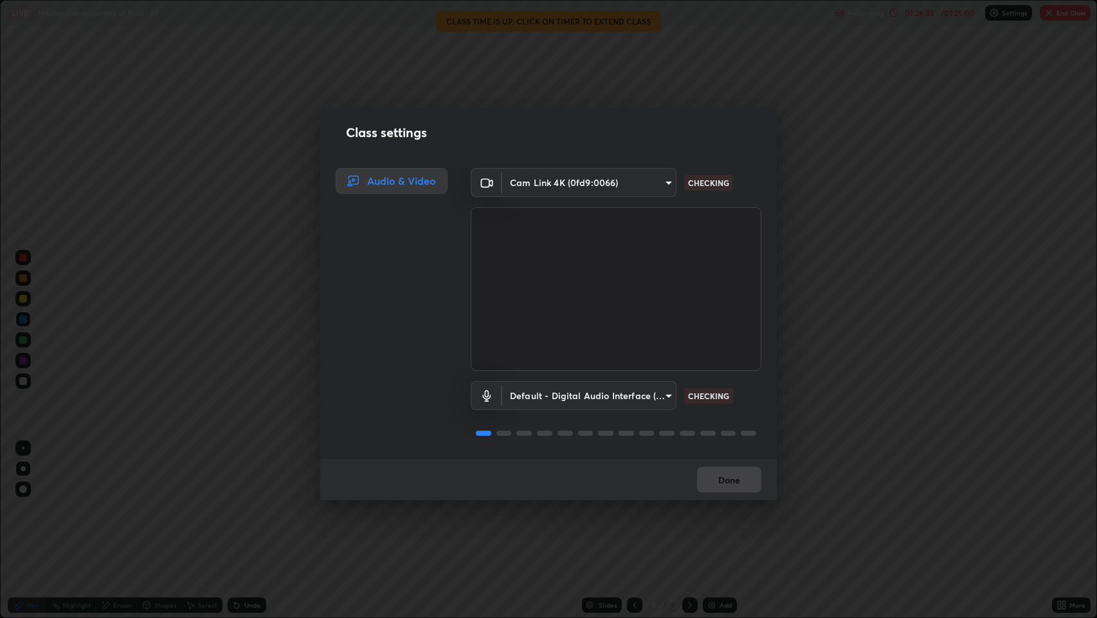
click at [1014, 89] on div "Class settings Audio & Video Cam Link 4K (0fd9:0066) 2c539df44b605aa39b17bbacab…" at bounding box center [548, 309] width 1097 height 618
click at [1045, 71] on div "Class settings Audio & Video Cam Link 4K (0fd9:0066) 2c539df44b605aa39b17bbacab…" at bounding box center [548, 309] width 1097 height 618
click at [745, 471] on button "Done" at bounding box center [729, 479] width 64 height 26
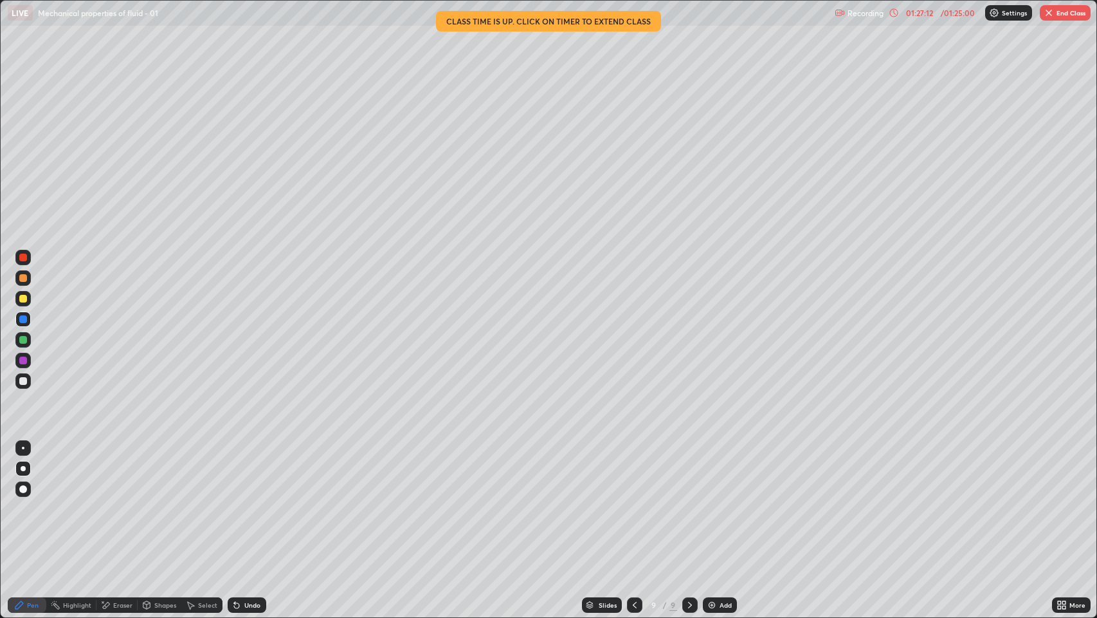
click at [636, 471] on icon at bounding box center [635, 604] width 10 height 10
click at [641, 471] on div at bounding box center [634, 605] width 15 height 26
click at [241, 471] on div "Undo" at bounding box center [247, 604] width 39 height 15
click at [634, 471] on icon at bounding box center [635, 604] width 10 height 10
click at [235, 471] on icon at bounding box center [236, 605] width 5 height 5
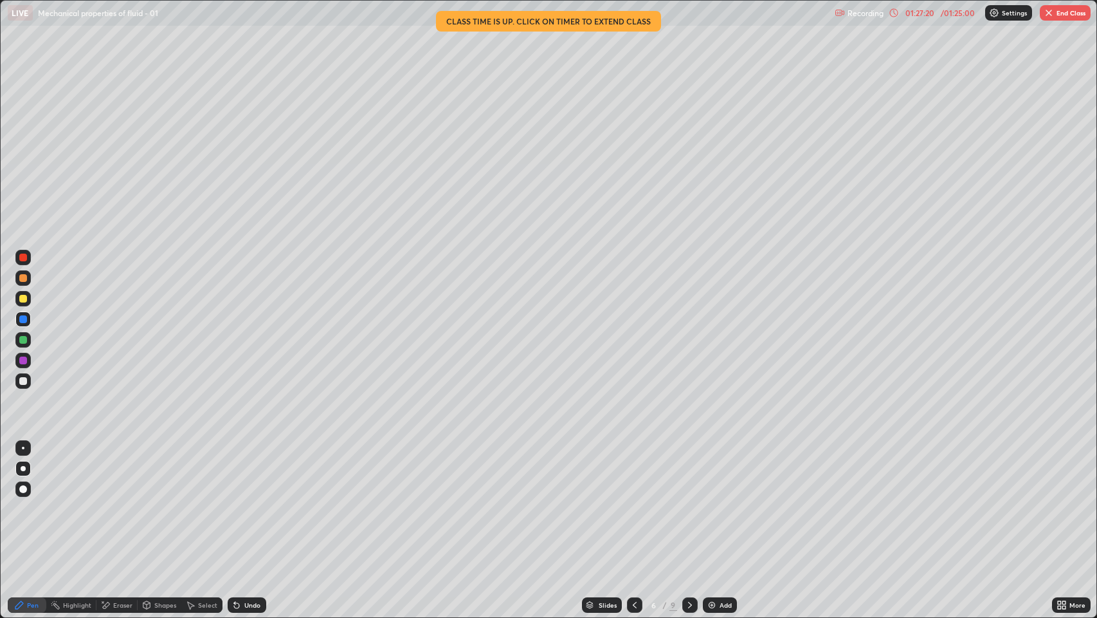
click at [243, 471] on div "Undo" at bounding box center [247, 604] width 39 height 15
click at [633, 471] on icon at bounding box center [635, 604] width 10 height 10
click at [634, 471] on div at bounding box center [634, 604] width 15 height 15
click at [634, 471] on icon at bounding box center [635, 604] width 10 height 10
click at [690, 471] on div at bounding box center [689, 604] width 15 height 15
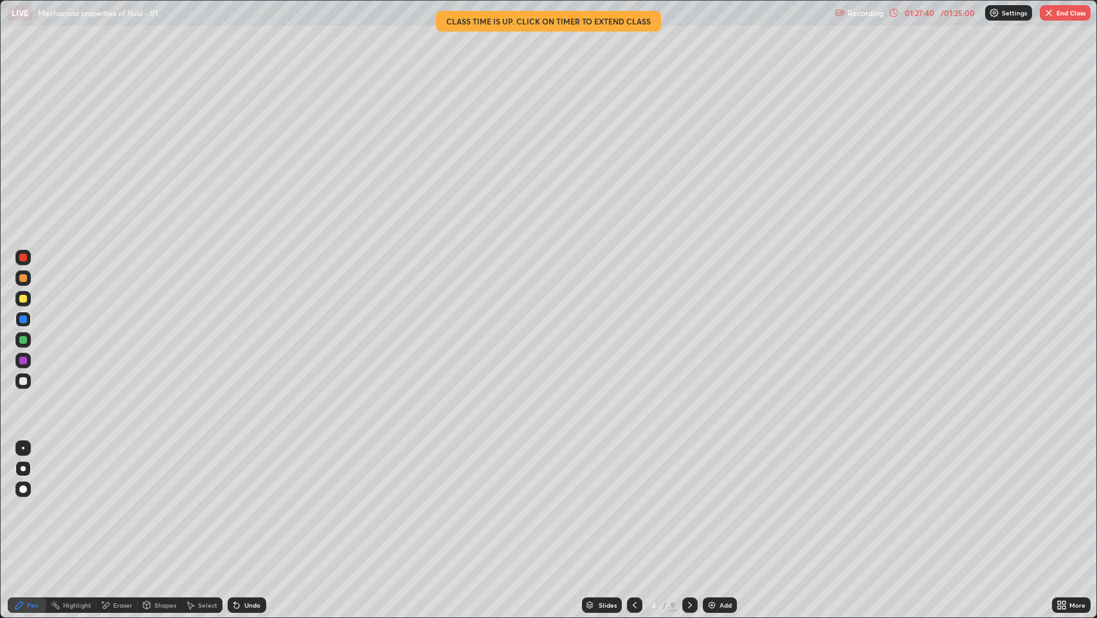
click at [1068, 15] on button "End Class" at bounding box center [1065, 12] width 51 height 15
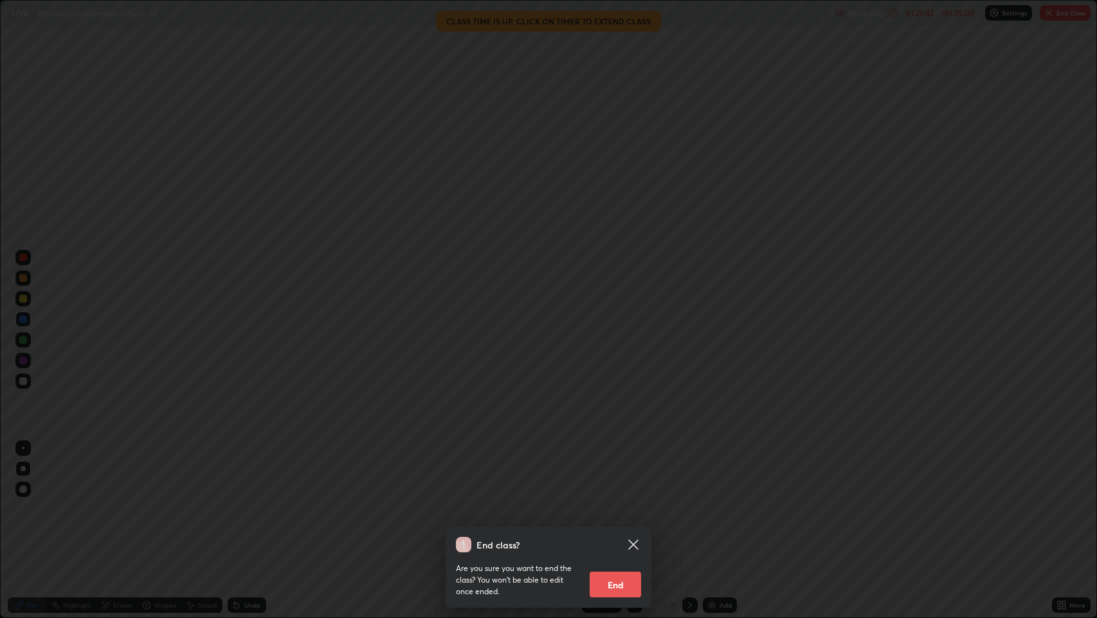
click at [851, 471] on div "End class? Are you sure you want to end the class? You won’t be able to edit on…" at bounding box center [548, 309] width 1097 height 618
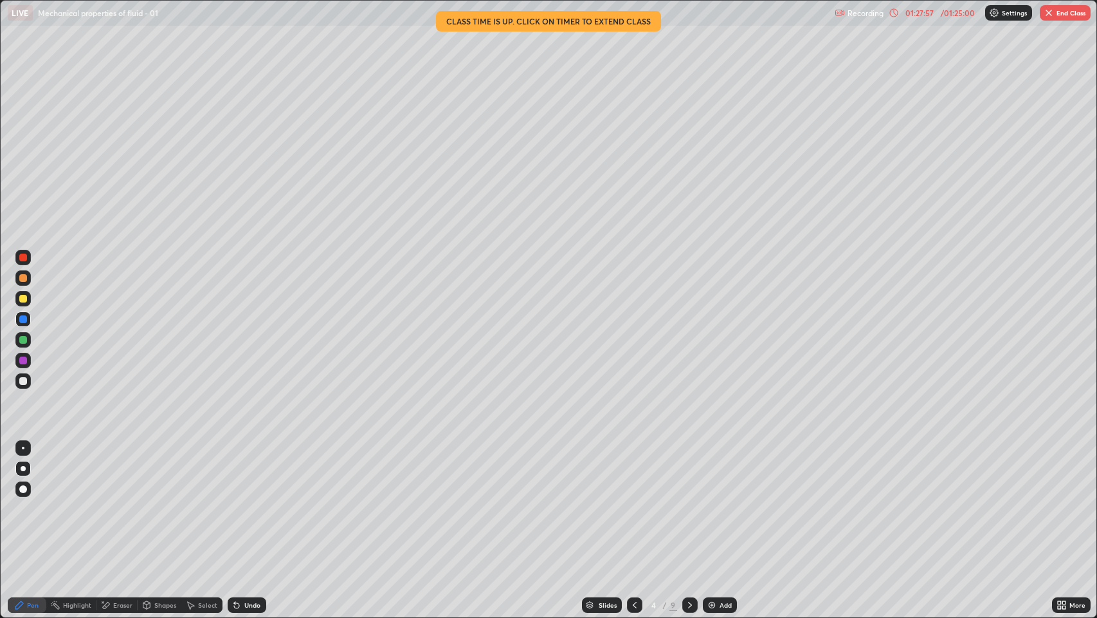
click at [1066, 15] on button "End Class" at bounding box center [1065, 12] width 51 height 15
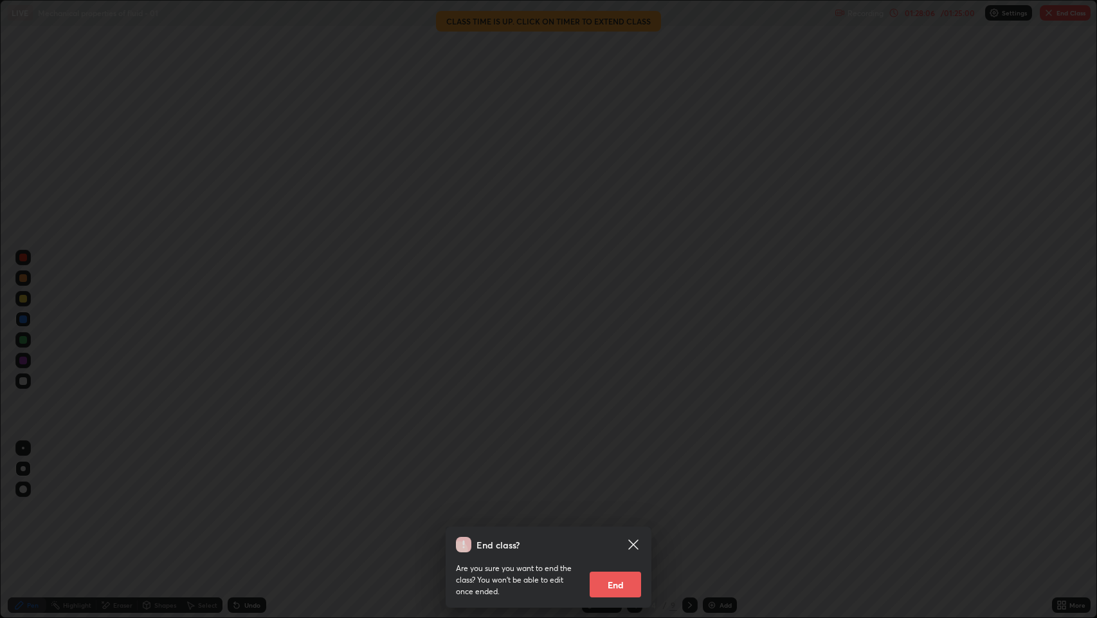
click at [138, 471] on div "End class? Are you sure you want to end the class? You won’t be able to edit on…" at bounding box center [548, 309] width 1097 height 618
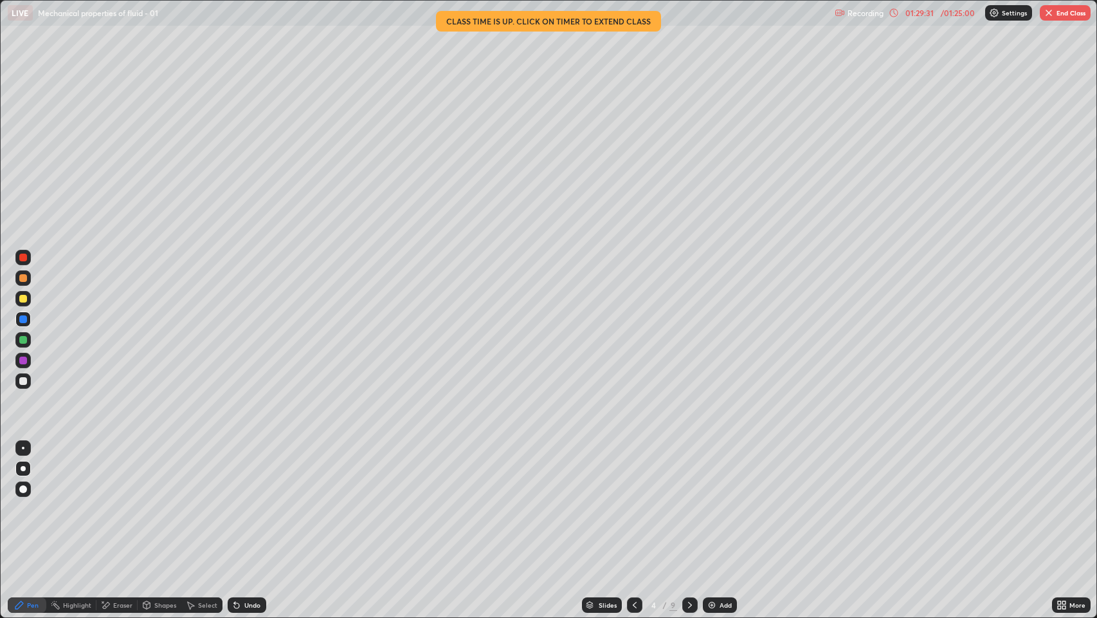
click at [1063, 11] on button "End Class" at bounding box center [1065, 12] width 51 height 15
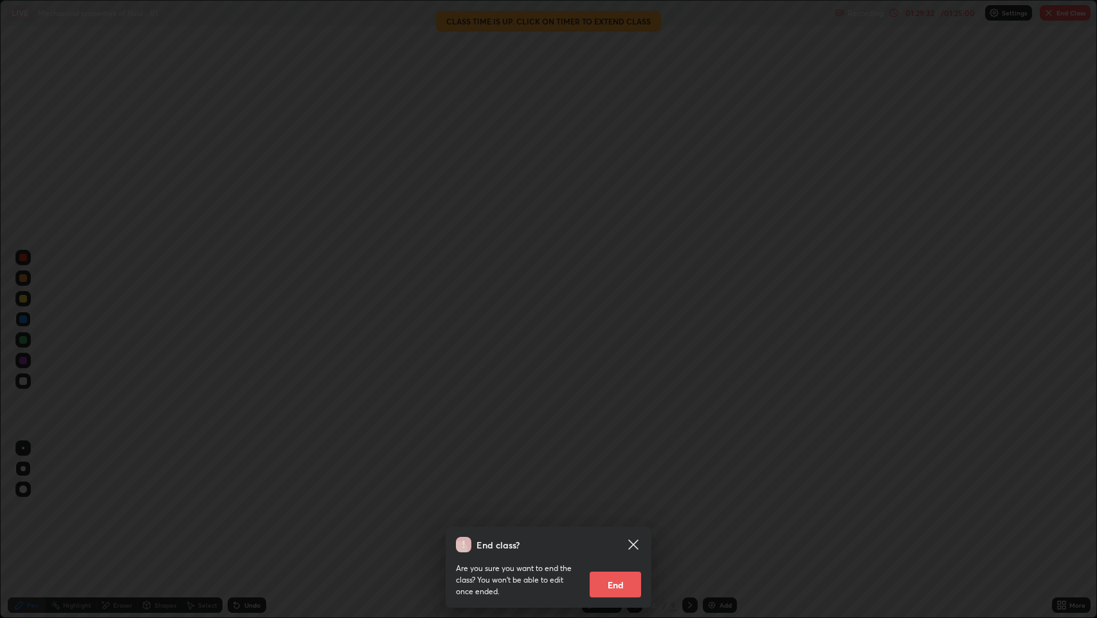
click at [634, 471] on icon at bounding box center [633, 544] width 10 height 10
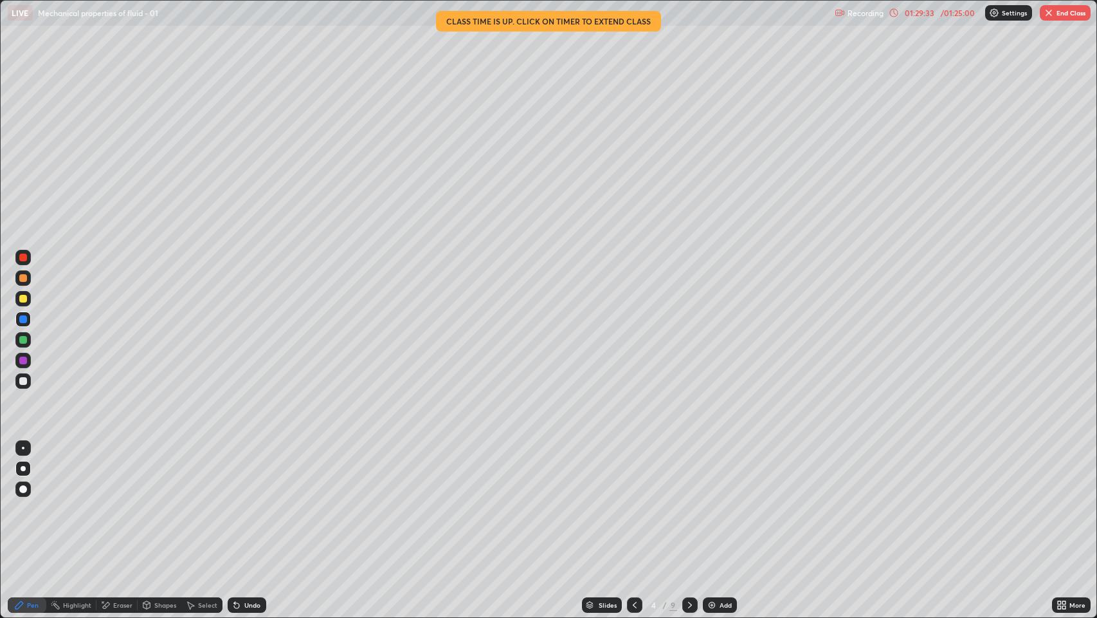
click at [688, 471] on div at bounding box center [689, 604] width 15 height 15
click at [19, 447] on div at bounding box center [22, 447] width 15 height 15
click at [23, 471] on div at bounding box center [23, 489] width 8 height 8
click at [111, 471] on div "Eraser" at bounding box center [116, 604] width 41 height 15
click at [39, 471] on div "Pen" at bounding box center [27, 604] width 39 height 15
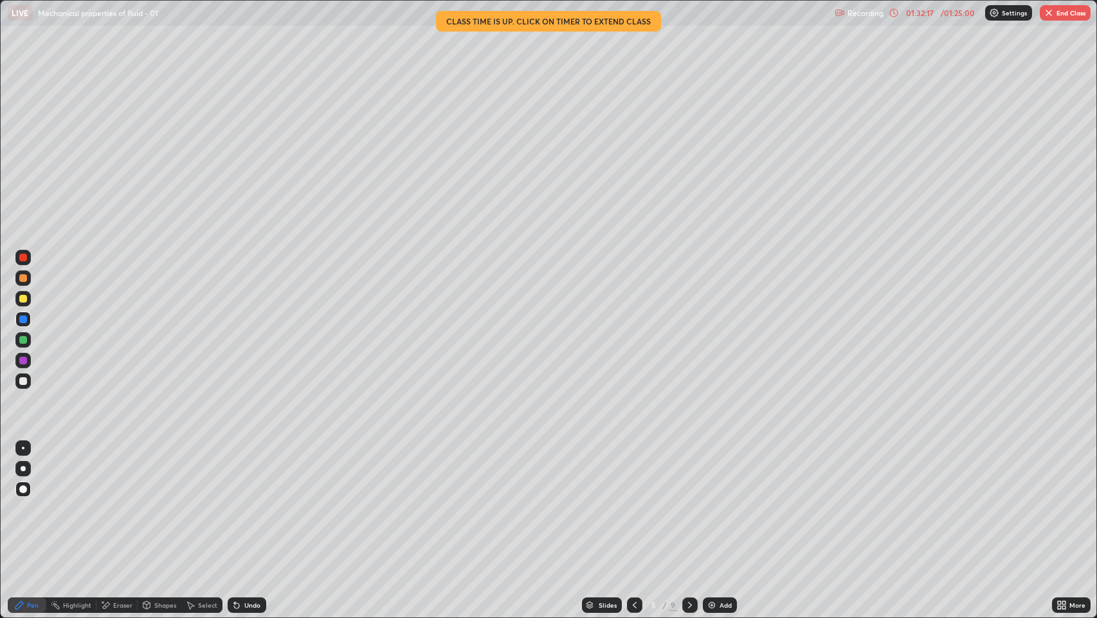
click at [66, 471] on div "Highlight" at bounding box center [77, 604] width 28 height 6
click at [21, 471] on icon at bounding box center [23, 561] width 10 height 10
click at [158, 471] on div "Shapes" at bounding box center [165, 604] width 22 height 6
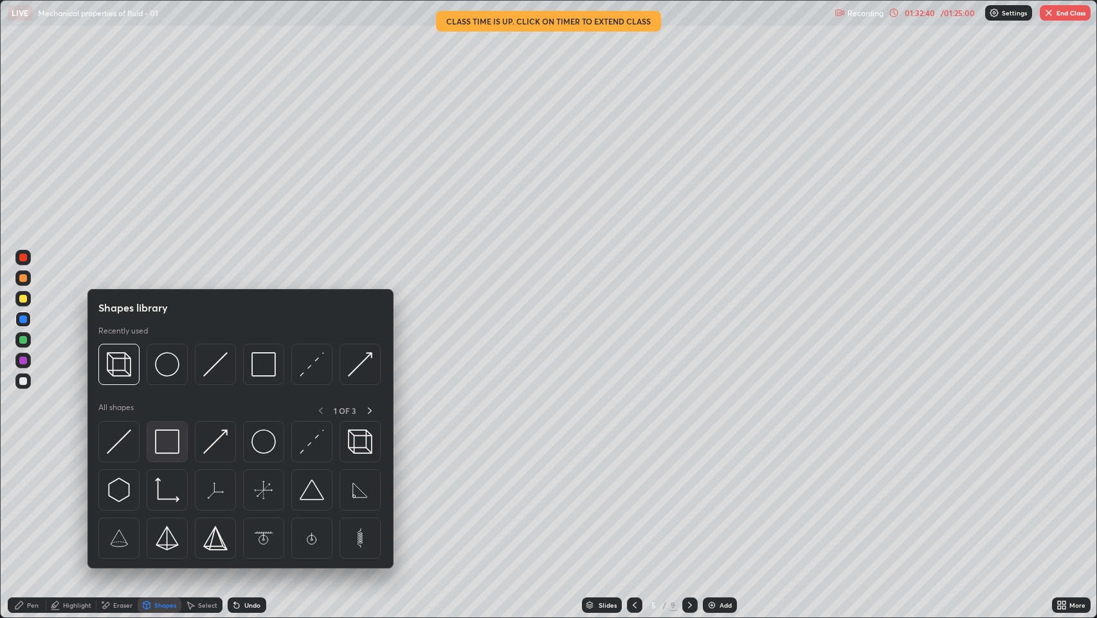
click at [159, 446] on img at bounding box center [167, 441] width 24 height 24
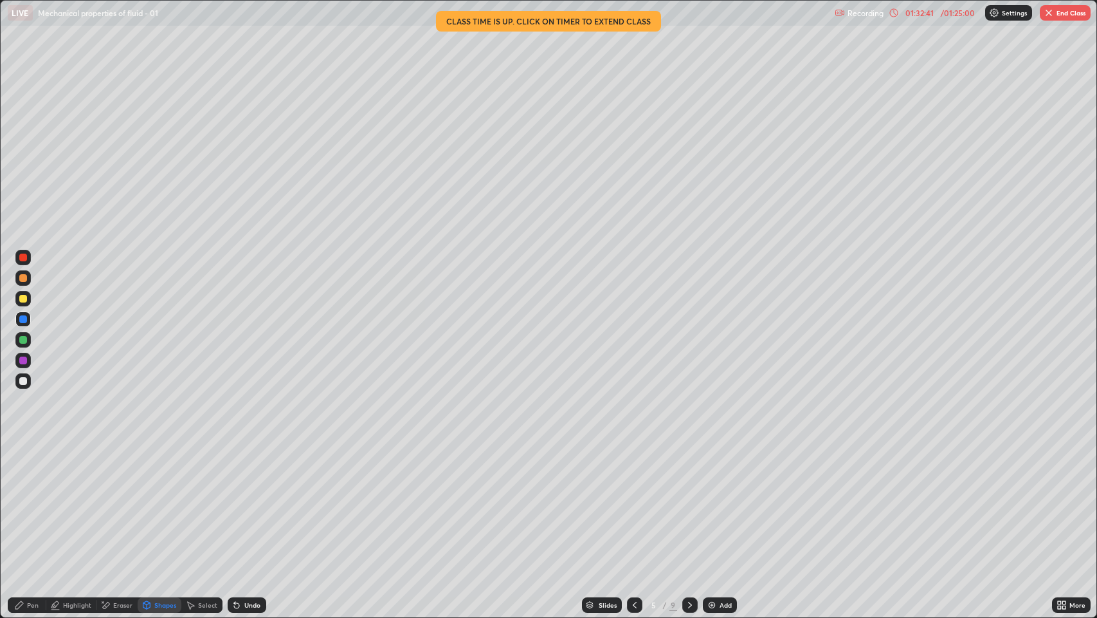
click at [689, 471] on icon at bounding box center [690, 604] width 10 height 10
click at [19, 471] on icon at bounding box center [19, 605] width 8 height 8
click at [1061, 16] on button "End Class" at bounding box center [1065, 12] width 51 height 15
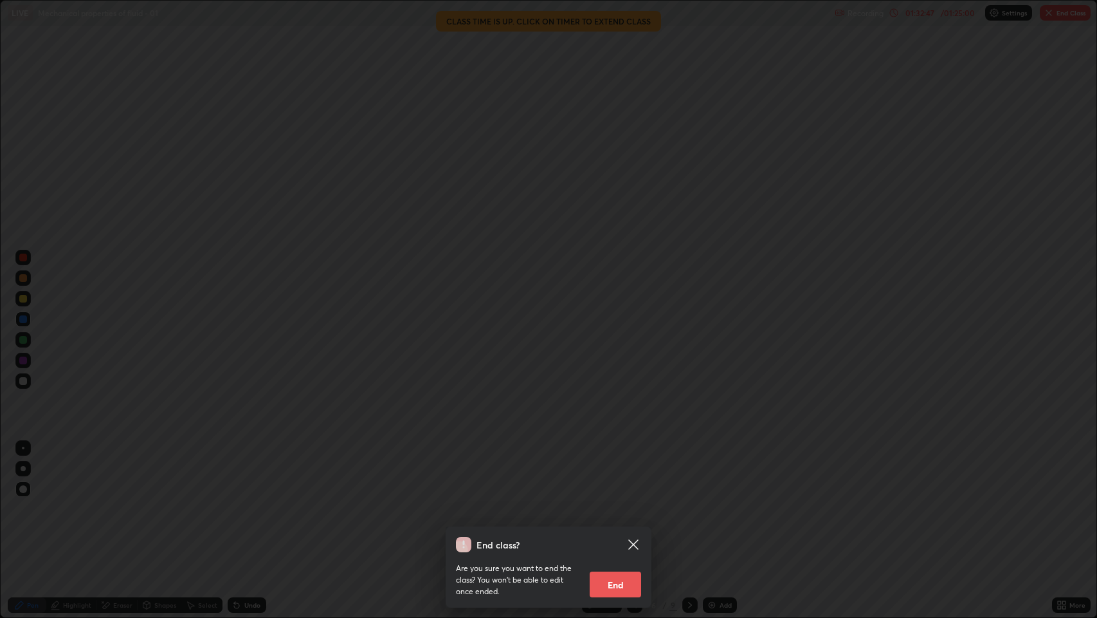
click at [327, 471] on div "End class? Are you sure you want to end the class? You won’t be able to edit on…" at bounding box center [548, 309] width 1097 height 618
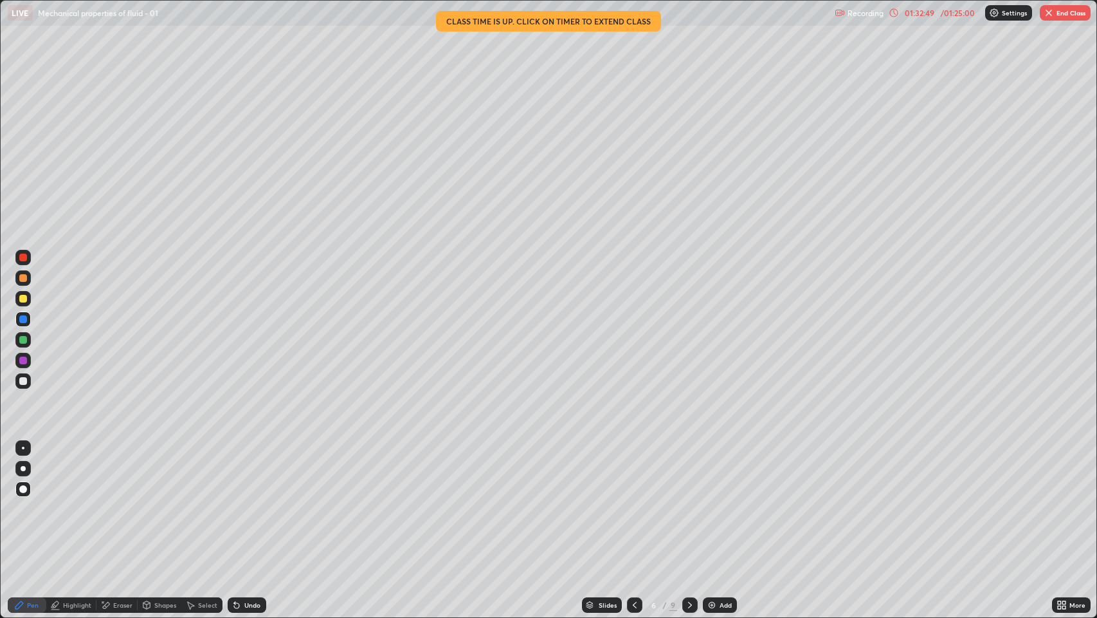
click at [114, 471] on div "Eraser" at bounding box center [122, 604] width 19 height 6
click at [23, 471] on span "Erase all" at bounding box center [23, 582] width 14 height 8
click at [1059, 15] on button "End Class" at bounding box center [1065, 12] width 51 height 15
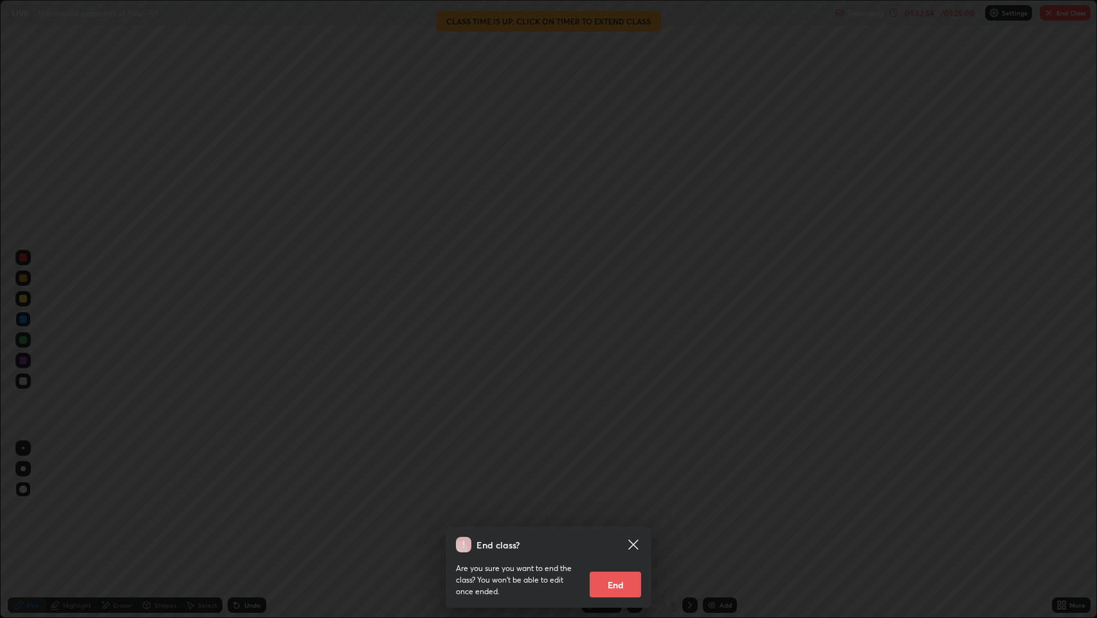
click at [353, 471] on div "End class? Are you sure you want to end the class? You won’t be able to edit on…" at bounding box center [548, 309] width 1097 height 618
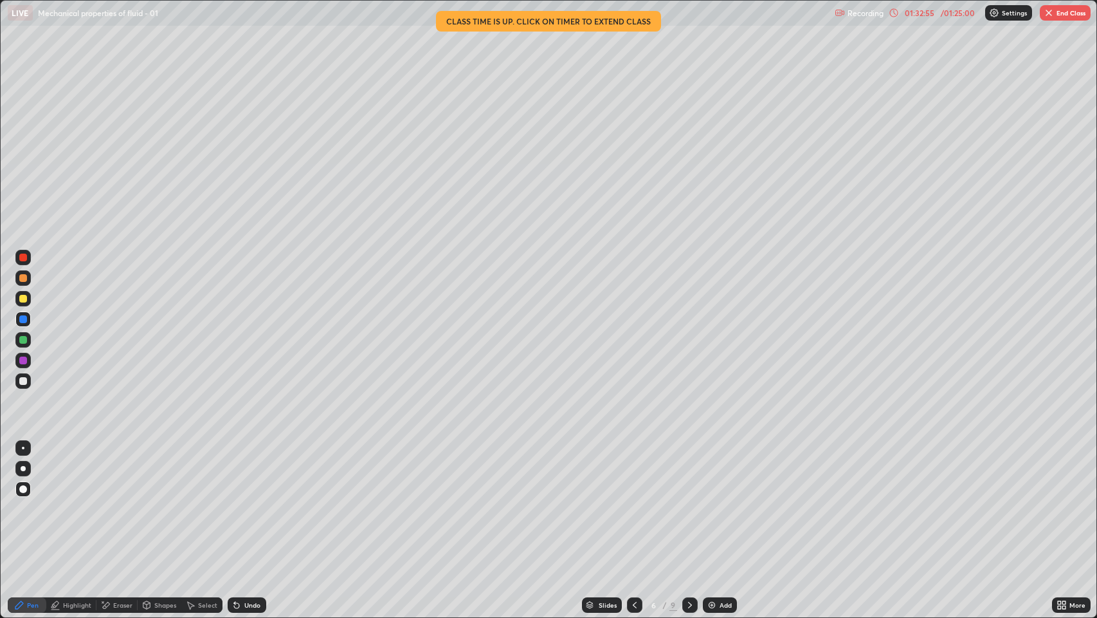
click at [370, 471] on div at bounding box center [548, 309] width 1097 height 618
click at [689, 471] on icon at bounding box center [690, 604] width 10 height 10
click at [1065, 14] on button "End Class" at bounding box center [1065, 12] width 51 height 15
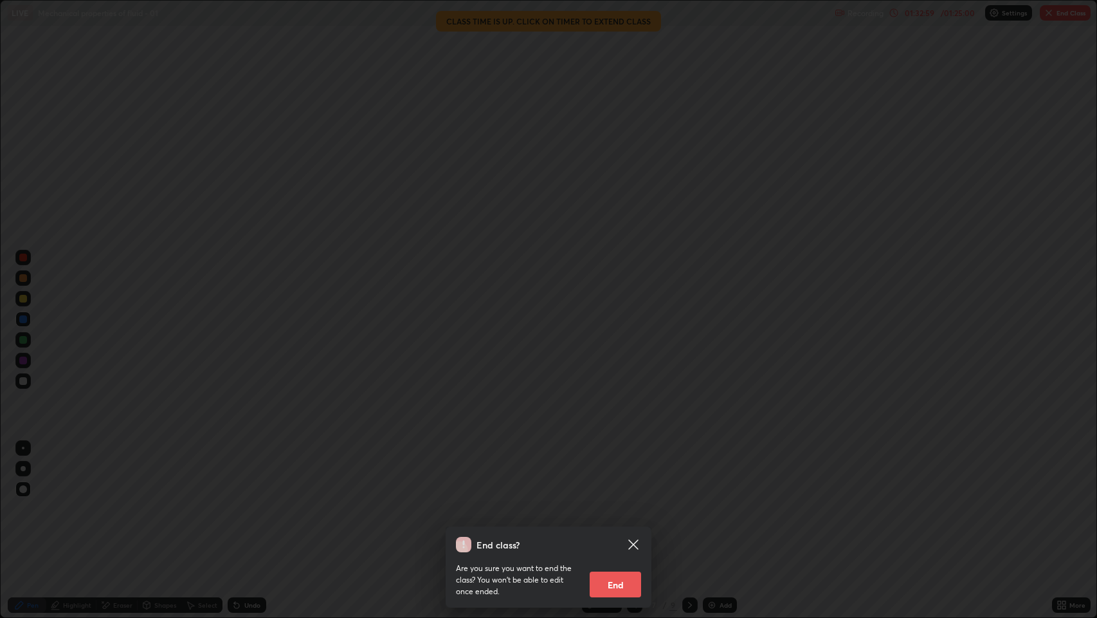
click at [623, 471] on button "End" at bounding box center [615, 584] width 51 height 26
